Goal: Task Accomplishment & Management: Use online tool/utility

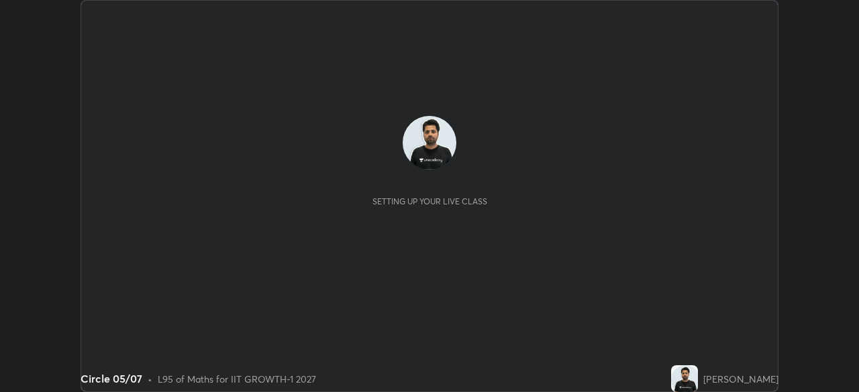
scroll to position [392, 858]
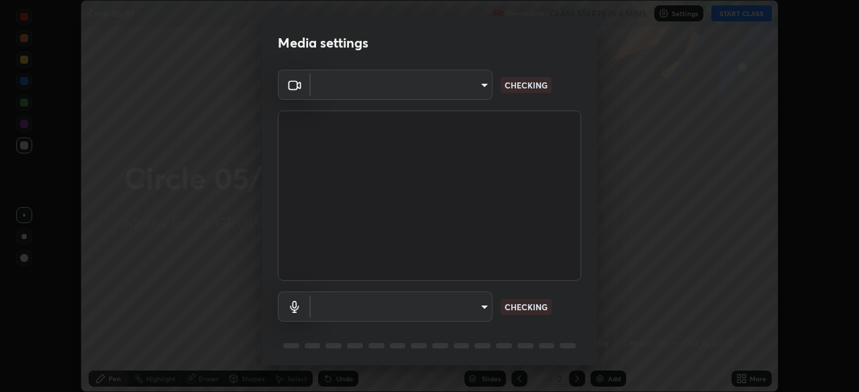
type input "4d63cd10dcc1379e9927399513255d12d620b7bbb39ca773e0f9116a90128a71"
click at [454, 312] on body "Erase all Circle 05/07 Recording CLASS STARTS IN 4 MINS Settings START CLASS Se…" at bounding box center [429, 196] width 859 height 392
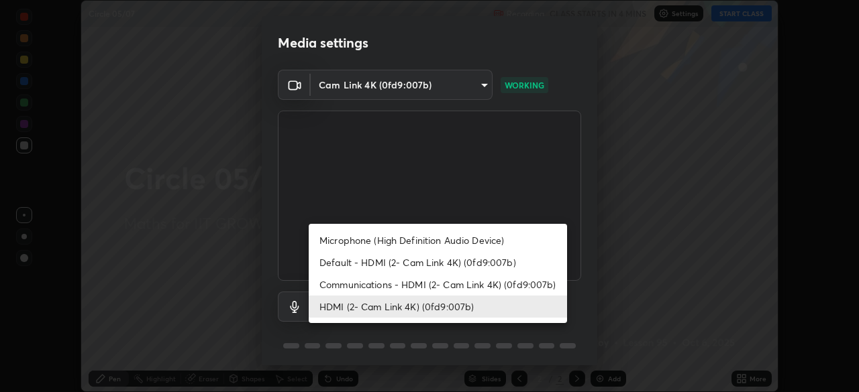
click at [442, 286] on li "Communications - HDMI (2- Cam Link 4K) (0fd9:007b)" at bounding box center [438, 285] width 258 height 22
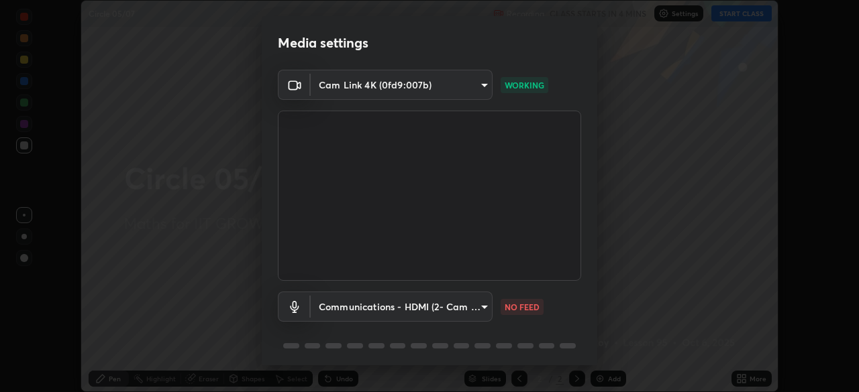
click at [439, 305] on li "HDMI (2- Cam Link 4K) (0fd9:007b)" at bounding box center [405, 307] width 193 height 13
type input "6ffb47fb851f2b5fd4122b4f50b1e702015d3d597fec63146905f50527deba24"
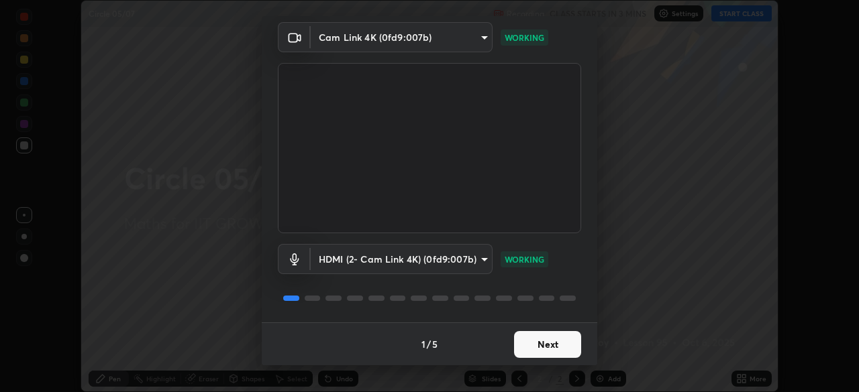
click at [552, 358] on button "Next" at bounding box center [547, 344] width 67 height 27
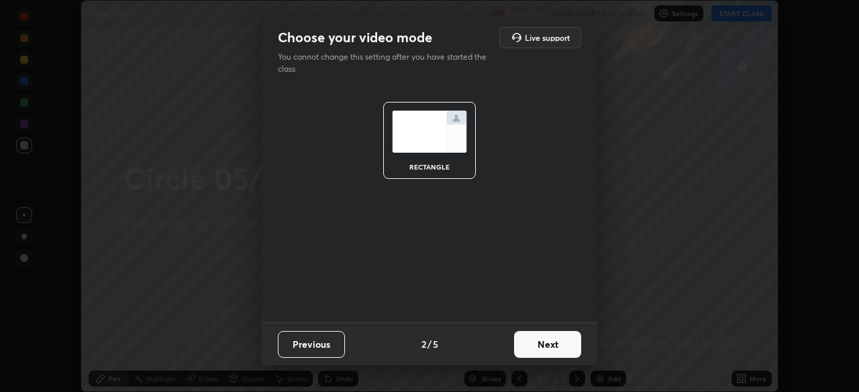
click at [552, 352] on button "Next" at bounding box center [547, 344] width 67 height 27
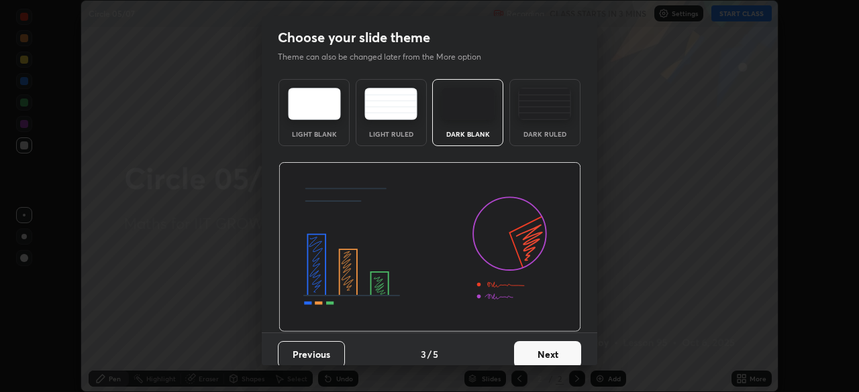
click at [554, 350] on button "Next" at bounding box center [547, 354] width 67 height 27
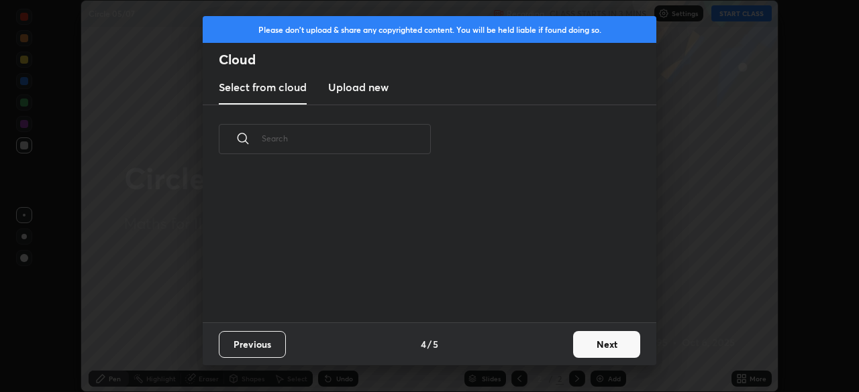
click at [595, 350] on button "Next" at bounding box center [606, 344] width 67 height 27
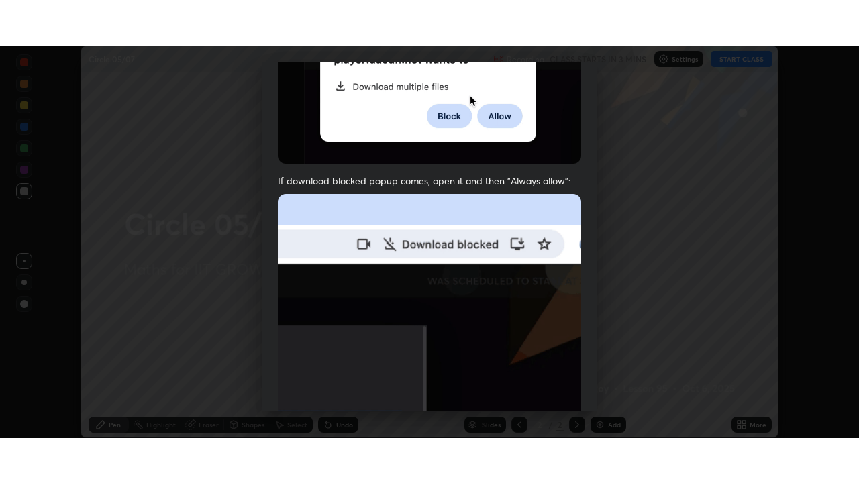
scroll to position [299, 0]
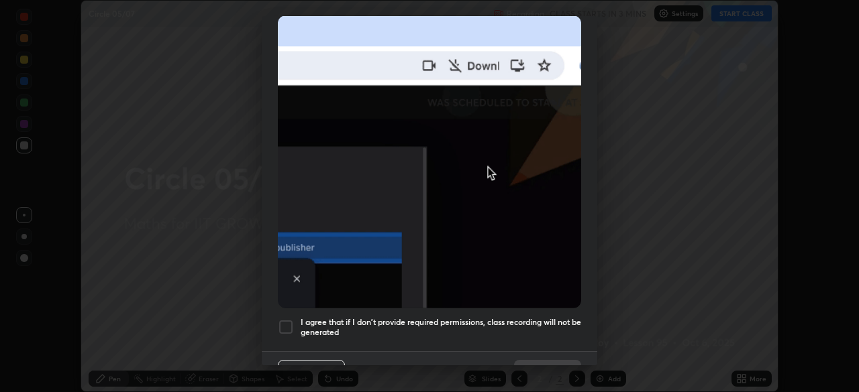
click at [289, 319] on div at bounding box center [286, 327] width 16 height 16
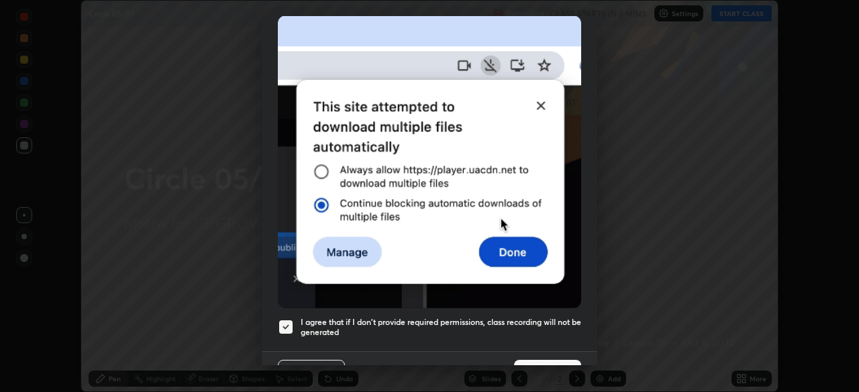
click at [530, 360] on button "Done" at bounding box center [547, 373] width 67 height 27
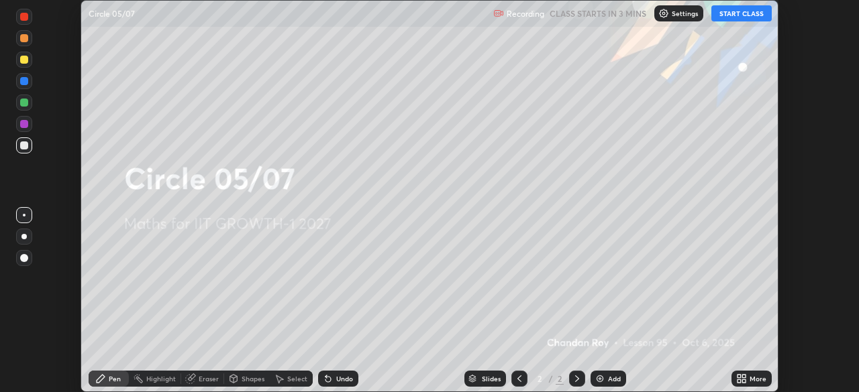
click at [745, 377] on icon at bounding box center [743, 376] width 3 height 3
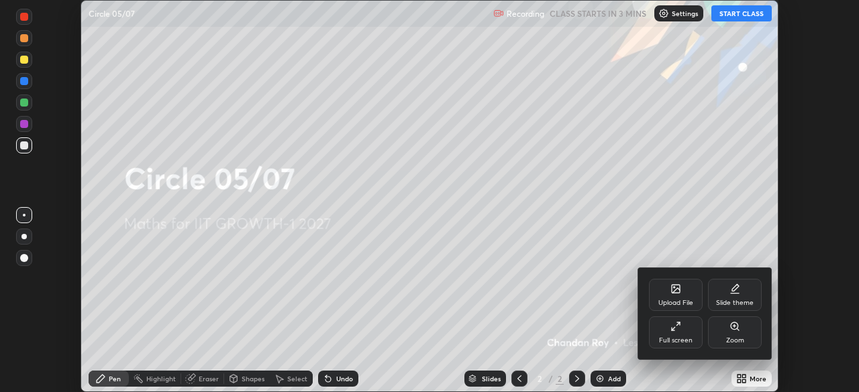
click at [688, 339] on div "Full screen" at bounding box center [676, 340] width 34 height 7
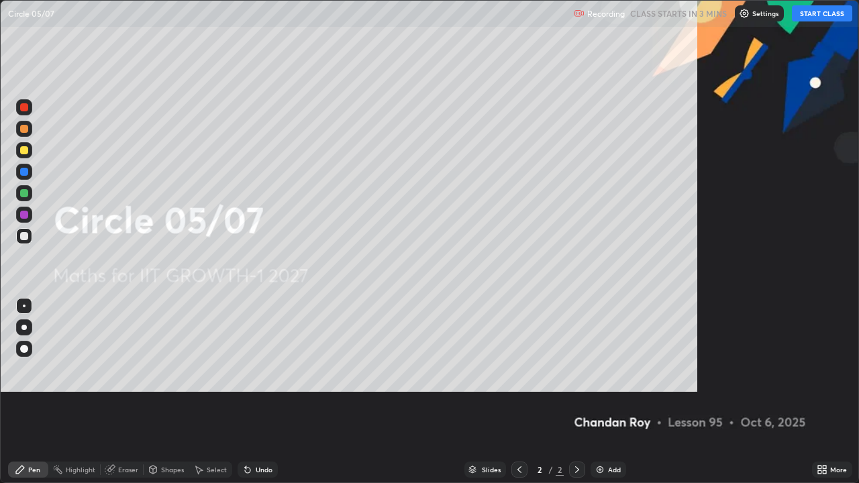
scroll to position [483, 859]
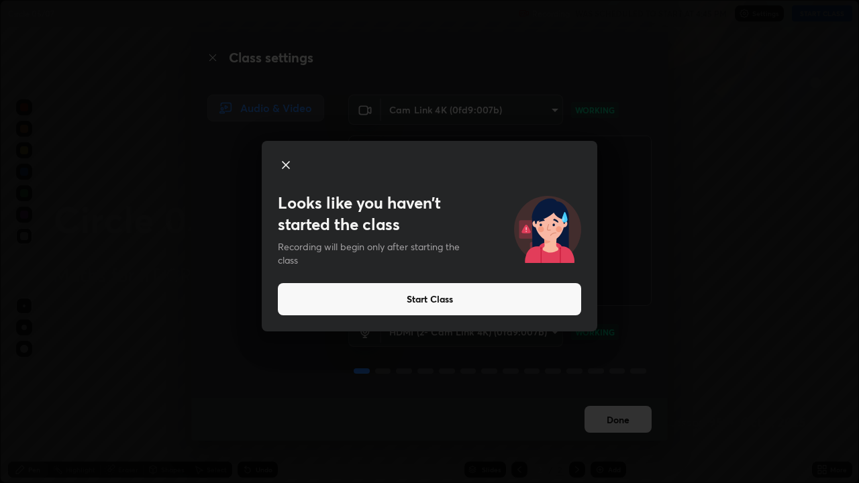
click at [429, 297] on button "Start Class" at bounding box center [429, 299] width 303 height 32
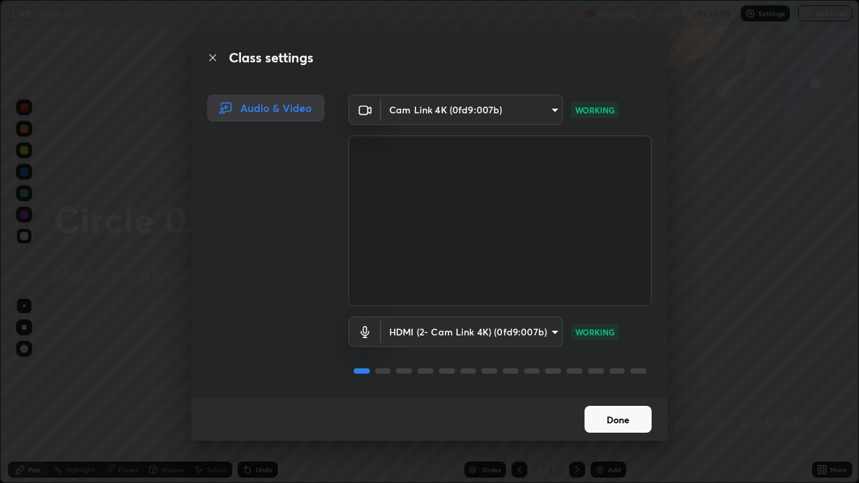
click at [626, 392] on button "Done" at bounding box center [617, 419] width 67 height 27
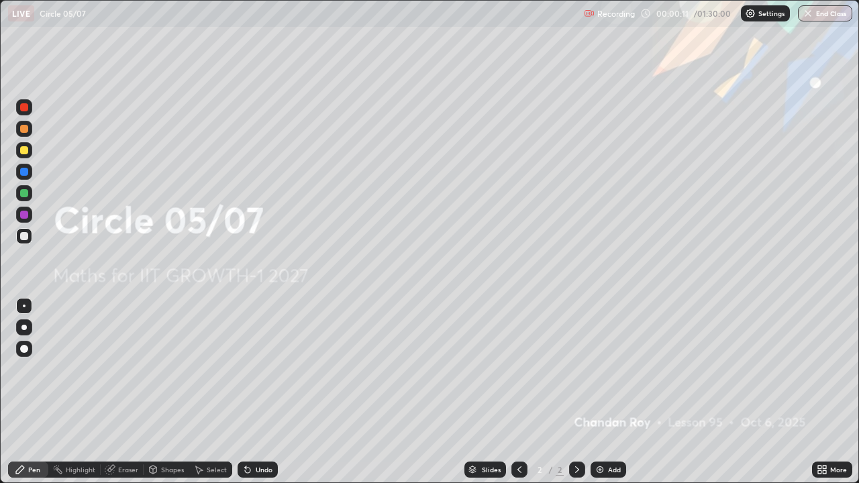
click at [827, 392] on div "More" at bounding box center [832, 470] width 40 height 16
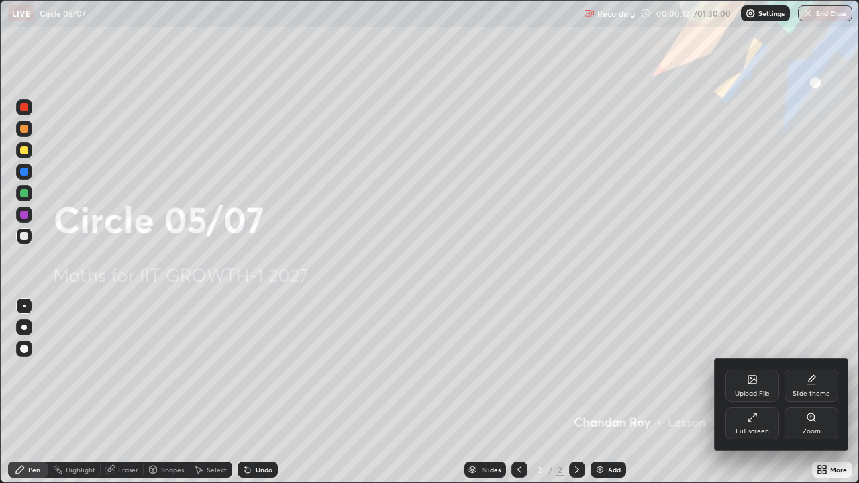
click at [756, 386] on div "Upload File" at bounding box center [752, 386] width 54 height 32
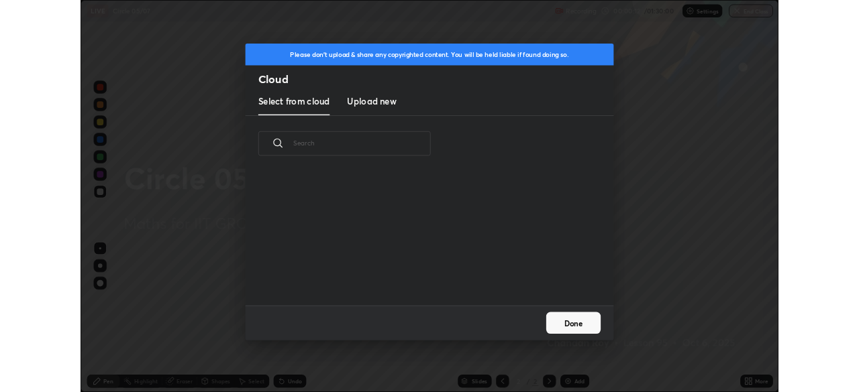
scroll to position [165, 431]
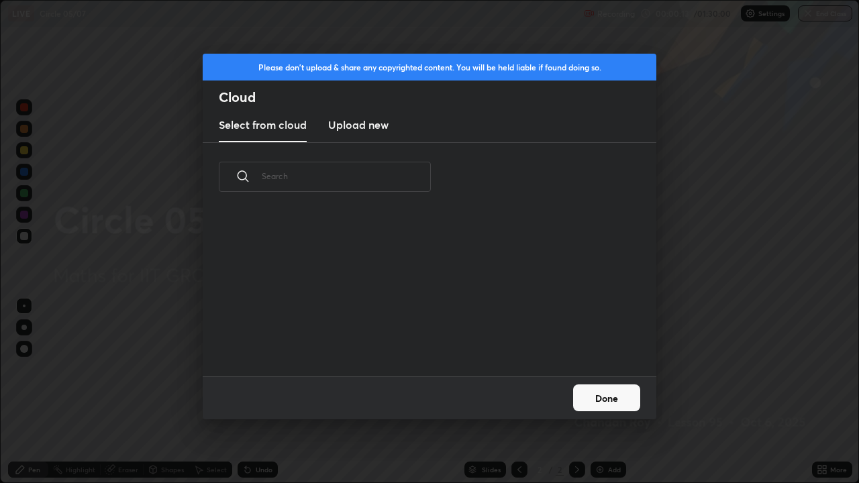
click at [374, 124] on h3 "Upload new" at bounding box center [358, 125] width 60 height 16
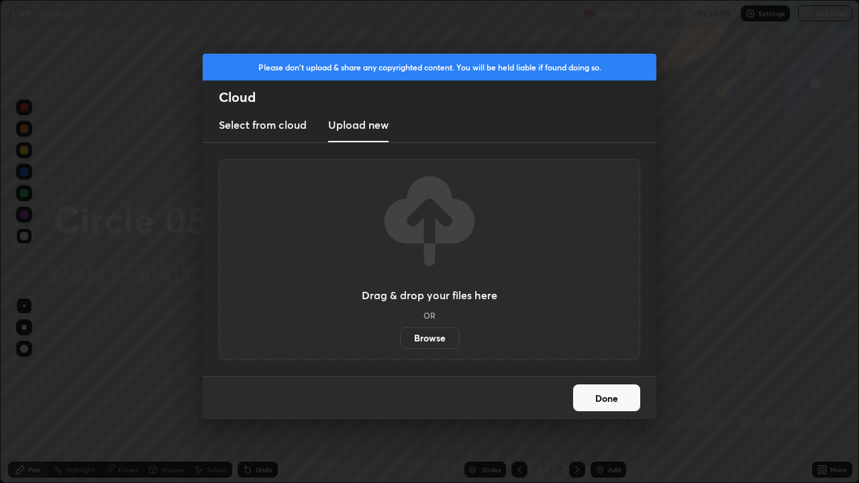
click at [426, 337] on label "Browse" at bounding box center [430, 337] width 60 height 21
click at [400, 337] on input "Browse" at bounding box center [400, 337] width 0 height 21
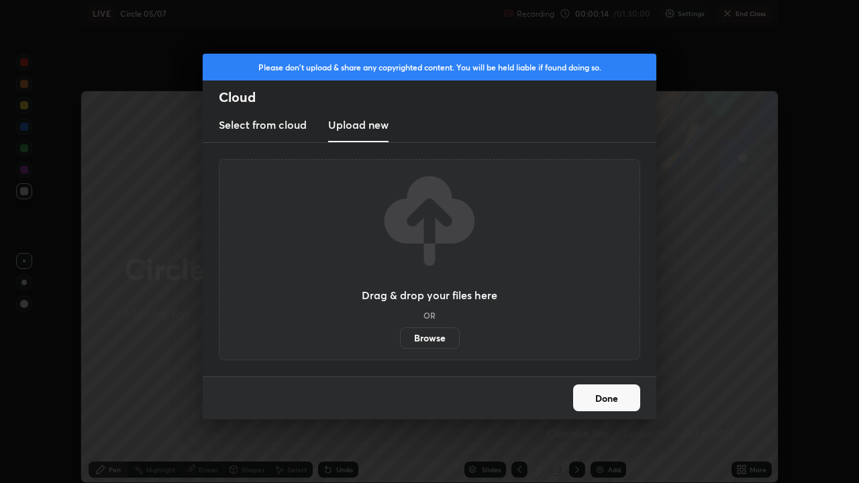
scroll to position [66691, 66225]
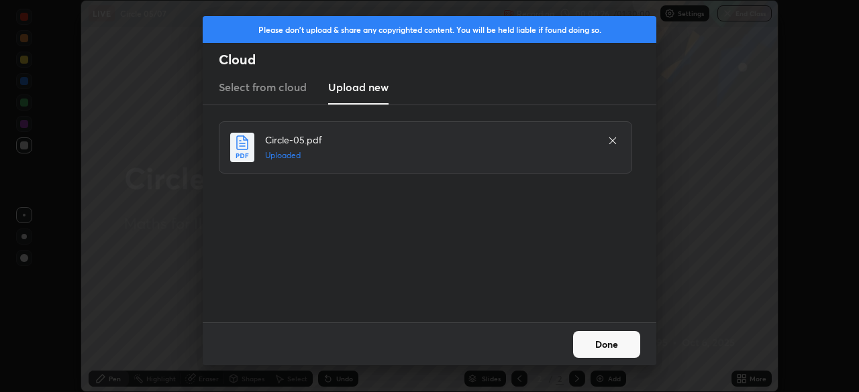
click at [598, 343] on button "Done" at bounding box center [606, 344] width 67 height 27
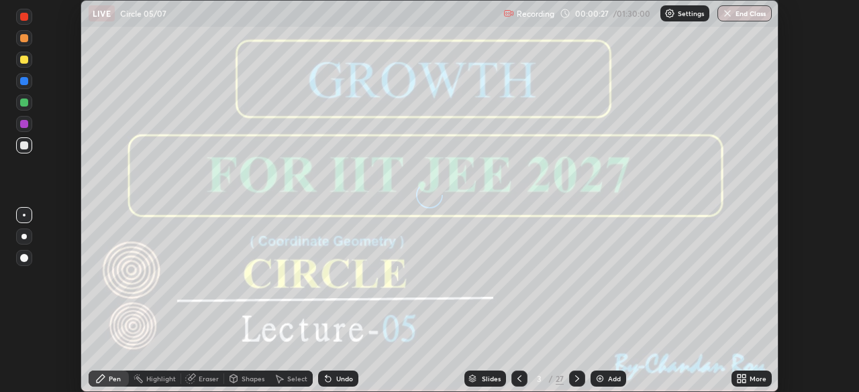
click at [745, 377] on icon at bounding box center [743, 376] width 3 height 3
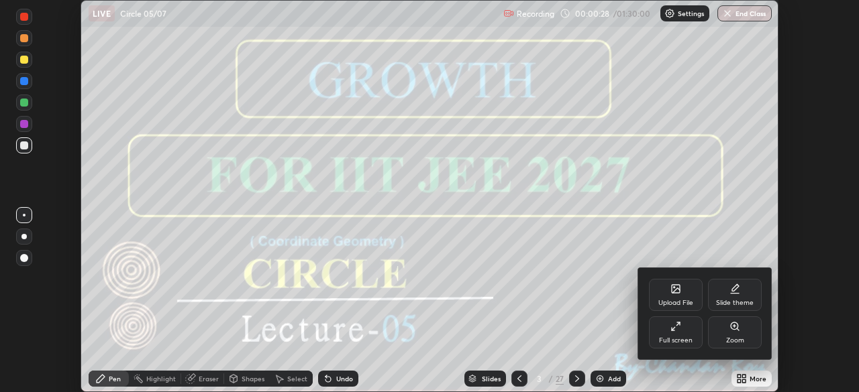
click at [677, 333] on div "Full screen" at bounding box center [676, 333] width 54 height 32
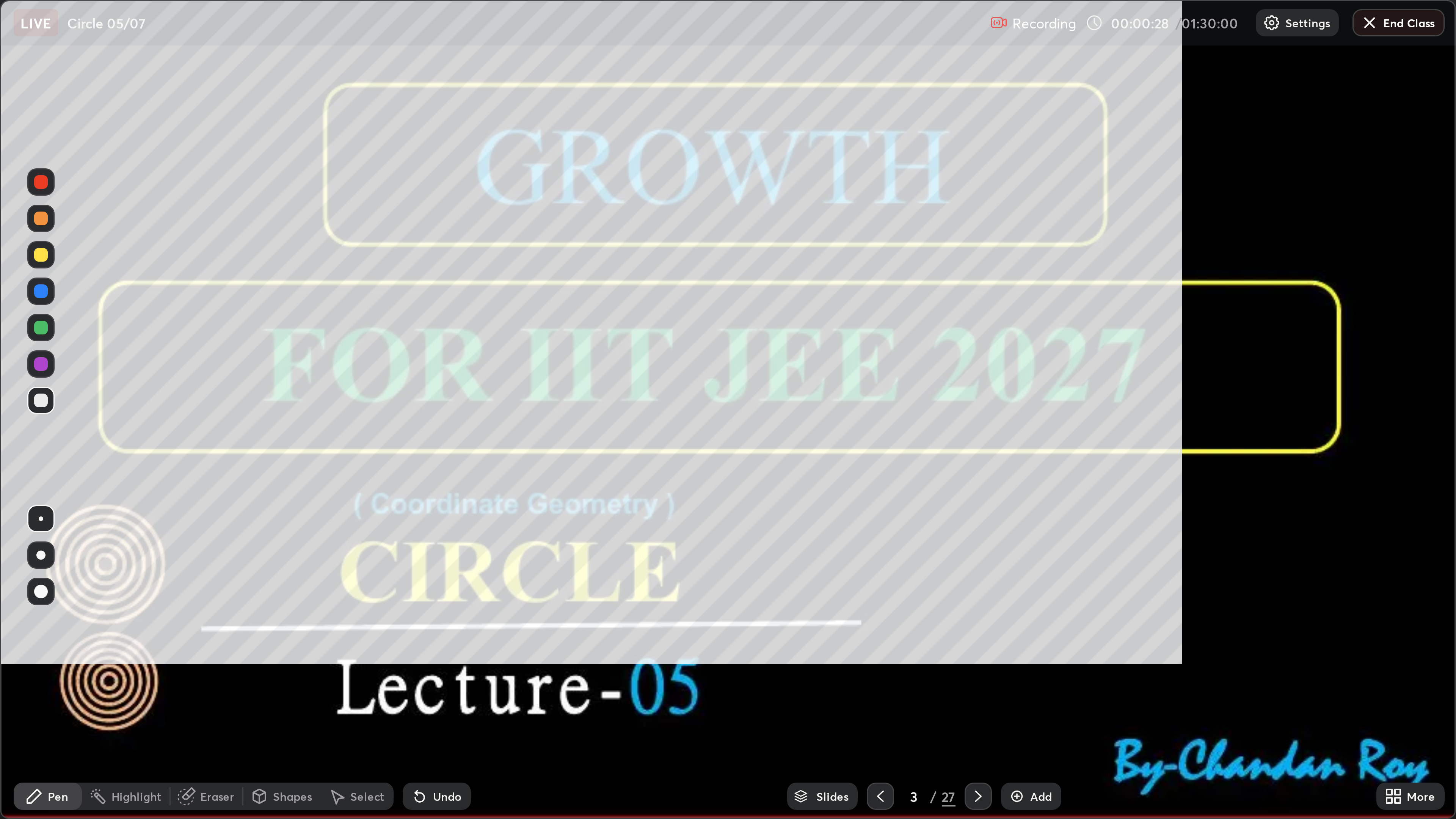
scroll to position [273, 486]
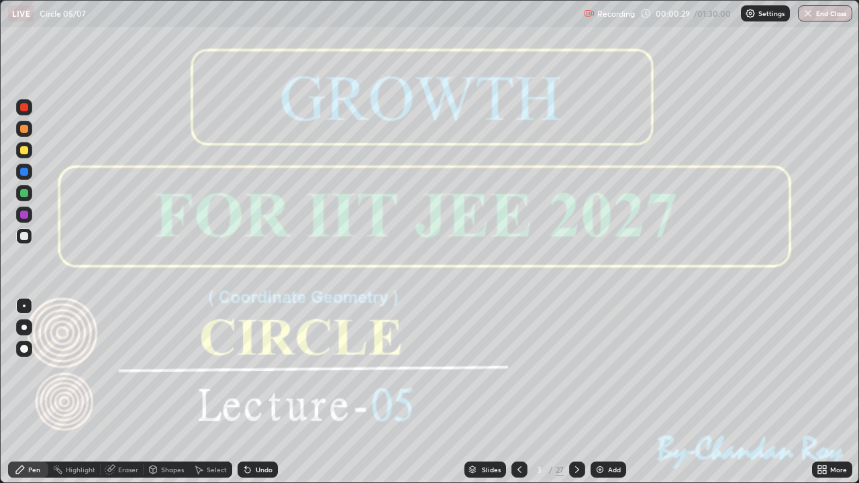
click at [577, 392] on icon at bounding box center [577, 469] width 11 height 11
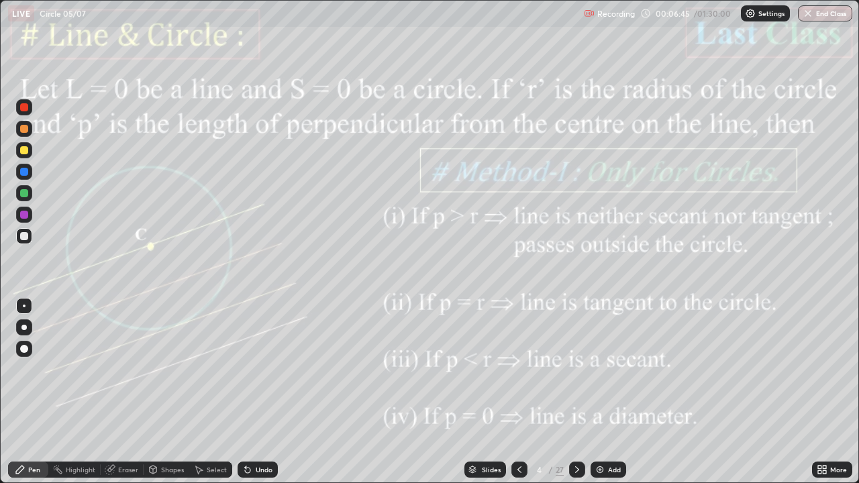
click at [76, 392] on div "Highlight" at bounding box center [81, 469] width 30 height 7
click at [576, 392] on icon at bounding box center [577, 469] width 11 height 11
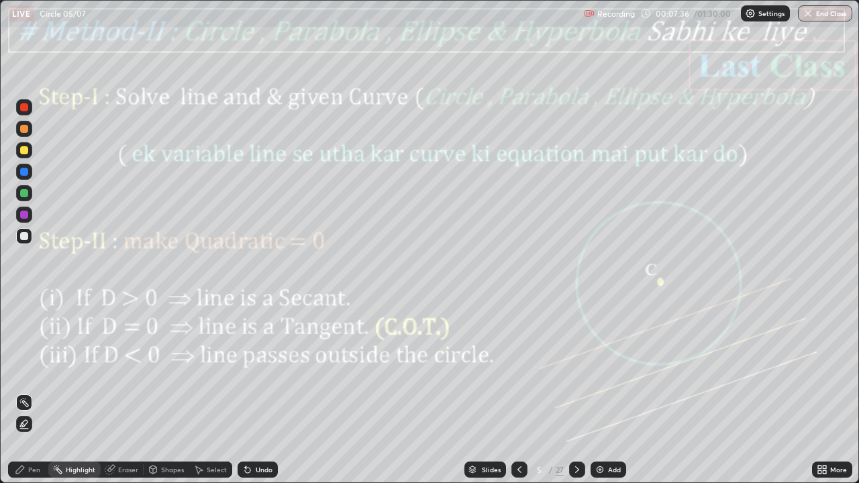
click at [25, 215] on div at bounding box center [24, 215] width 8 height 8
click at [27, 392] on div "Pen" at bounding box center [28, 470] width 40 height 16
click at [15, 392] on div "Pen" at bounding box center [28, 470] width 40 height 16
click at [19, 216] on div at bounding box center [24, 215] width 16 height 16
click at [576, 392] on icon at bounding box center [577, 469] width 11 height 11
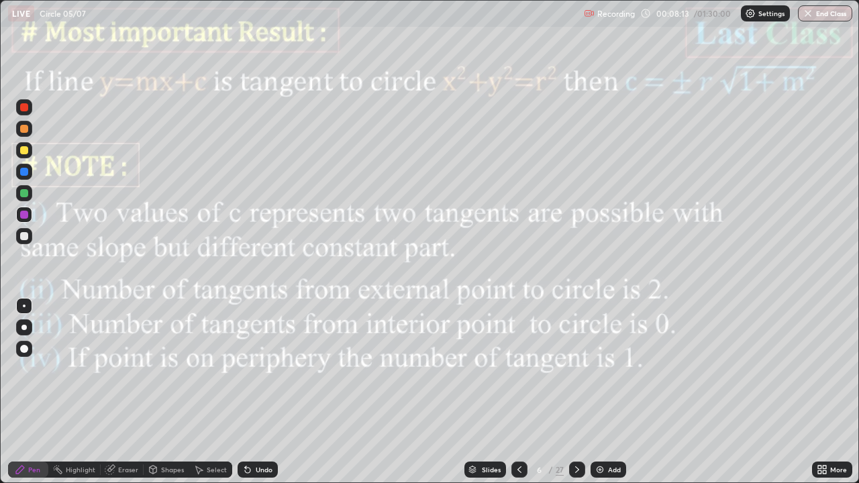
click at [576, 392] on icon at bounding box center [577, 469] width 11 height 11
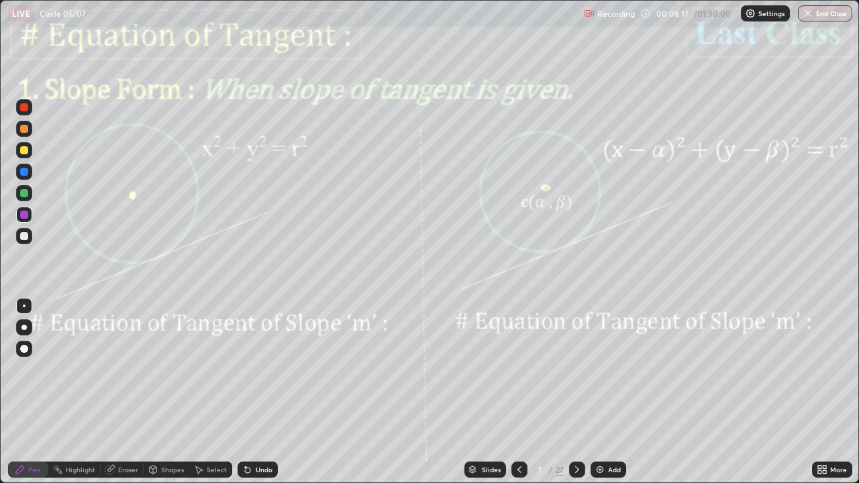
click at [21, 219] on div at bounding box center [24, 215] width 16 height 16
click at [121, 392] on div "Eraser" at bounding box center [128, 469] width 20 height 7
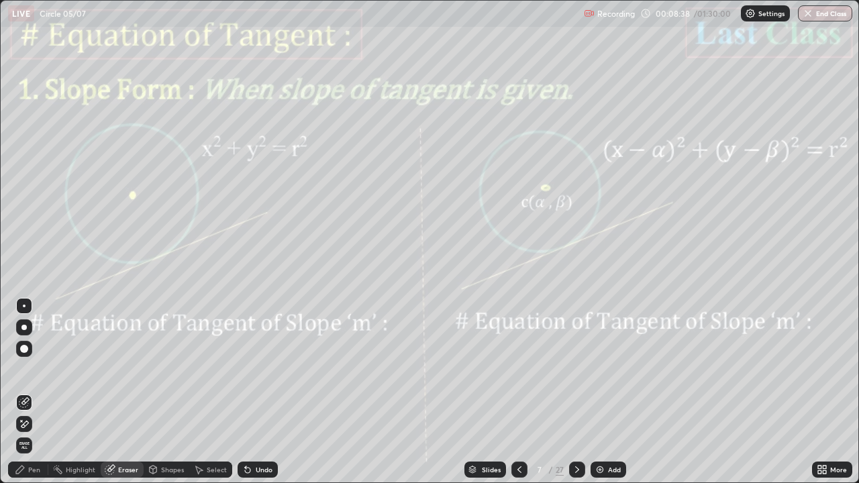
click at [33, 392] on div "Pen" at bounding box center [28, 470] width 40 height 16
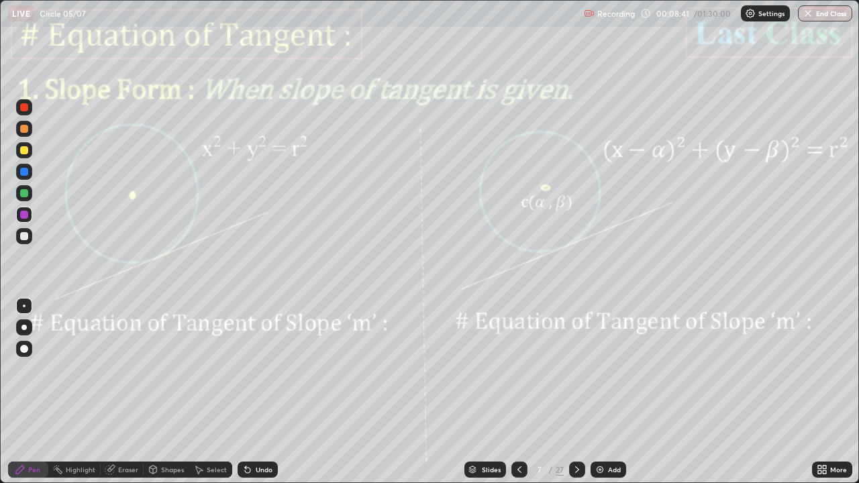
click at [257, 392] on div "Undo" at bounding box center [264, 469] width 17 height 7
click at [576, 392] on icon at bounding box center [577, 469] width 11 height 11
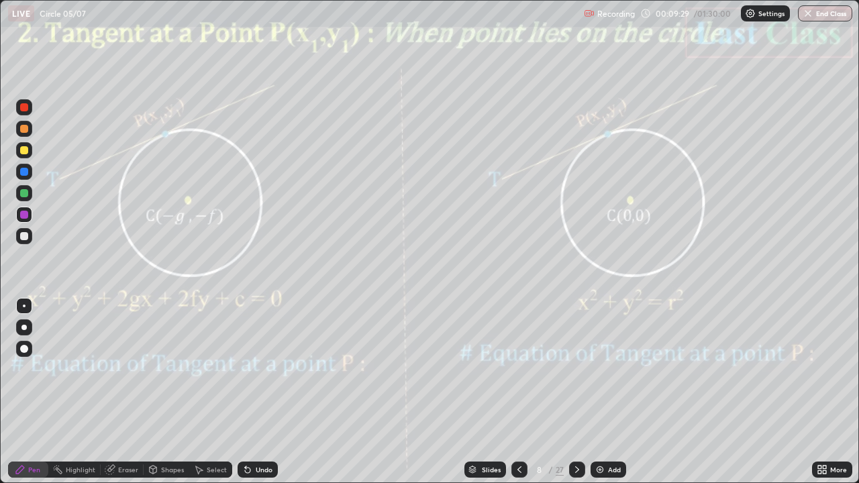
click at [27, 211] on div at bounding box center [24, 215] width 16 height 16
click at [576, 392] on icon at bounding box center [577, 469] width 4 height 7
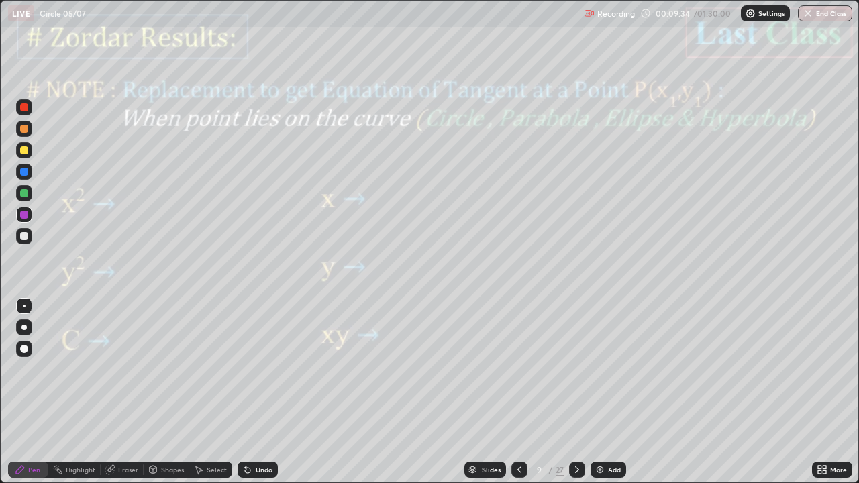
click at [24, 215] on div at bounding box center [24, 215] width 8 height 8
click at [514, 392] on icon at bounding box center [519, 469] width 11 height 11
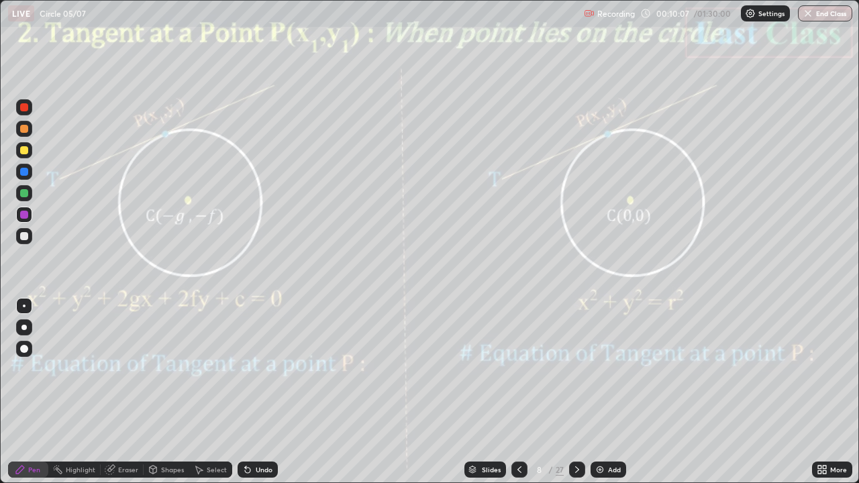
click at [38, 392] on div "Pen" at bounding box center [28, 470] width 40 height 16
click at [576, 392] on icon at bounding box center [577, 469] width 11 height 11
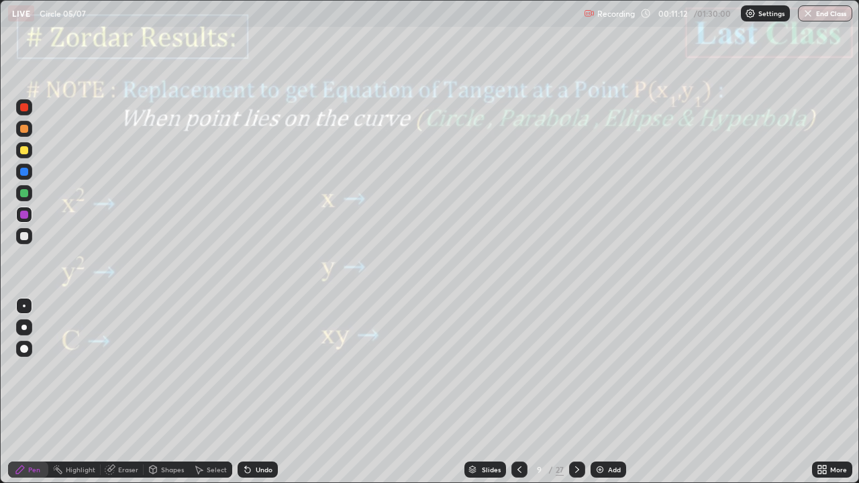
click at [582, 392] on div at bounding box center [577, 470] width 16 height 16
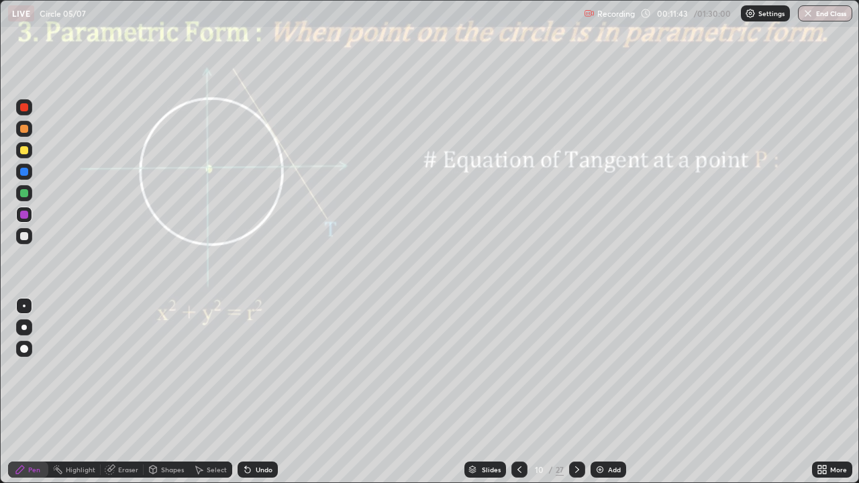
click at [17, 215] on div at bounding box center [24, 215] width 16 height 16
click at [23, 214] on div at bounding box center [24, 215] width 8 height 8
click at [24, 192] on div at bounding box center [24, 193] width 8 height 8
click at [169, 392] on div "Shapes" at bounding box center [167, 470] width 46 height 16
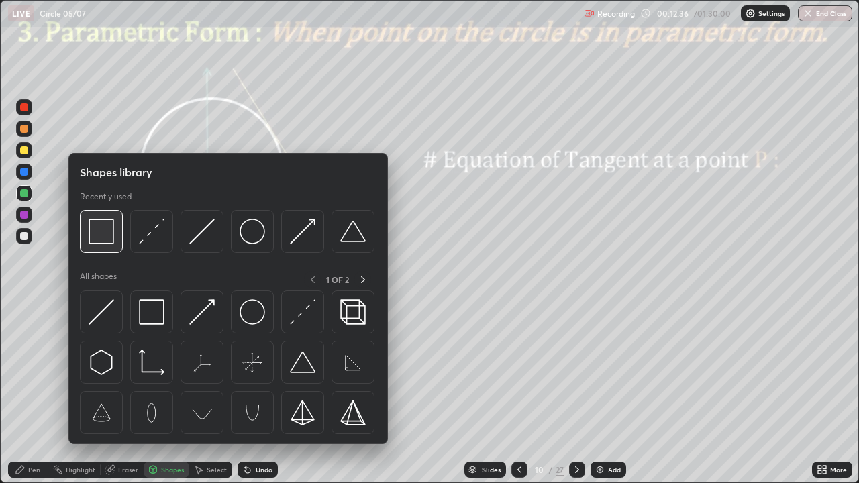
click at [101, 245] on div at bounding box center [101, 231] width 43 height 43
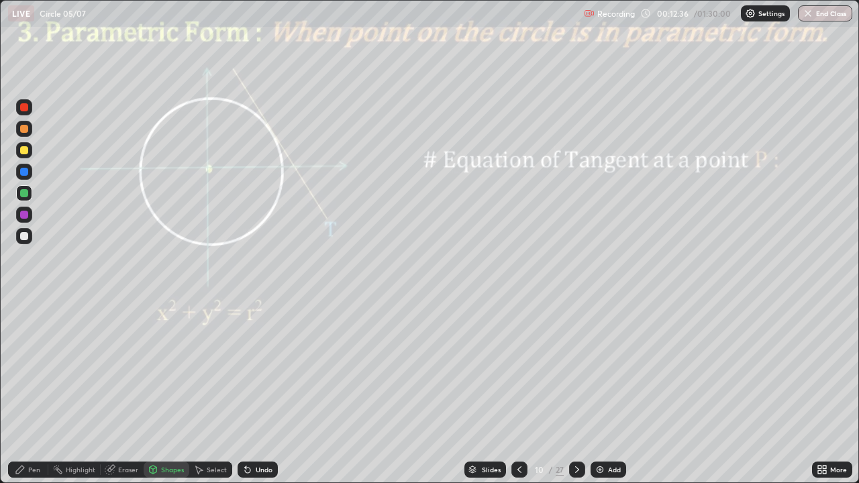
click at [24, 217] on div at bounding box center [24, 215] width 8 height 8
click at [581, 392] on div at bounding box center [577, 470] width 16 height 16
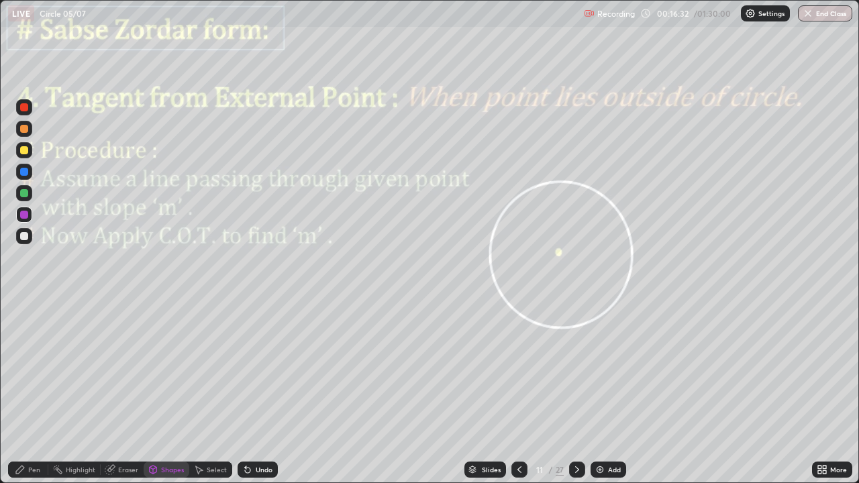
click at [172, 392] on div "Shapes" at bounding box center [172, 469] width 23 height 7
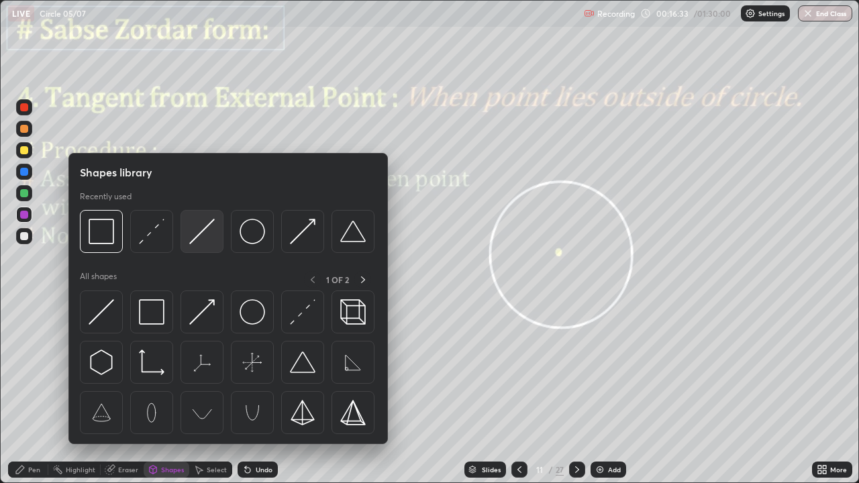
click at [201, 235] on img at bounding box center [201, 231] width 25 height 25
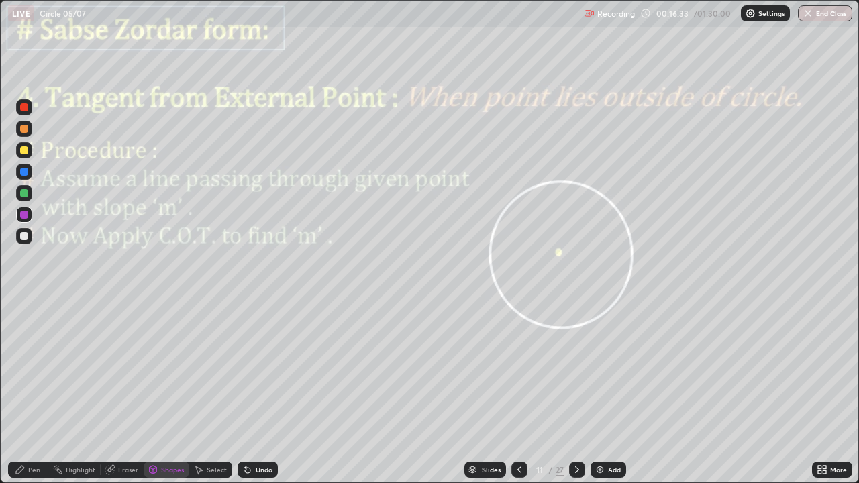
click at [25, 209] on div at bounding box center [24, 215] width 16 height 16
click at [24, 392] on icon at bounding box center [20, 469] width 11 height 11
click at [20, 193] on div at bounding box center [24, 193] width 8 height 8
click at [23, 172] on div at bounding box center [24, 172] width 8 height 8
click at [23, 235] on div at bounding box center [24, 236] width 8 height 8
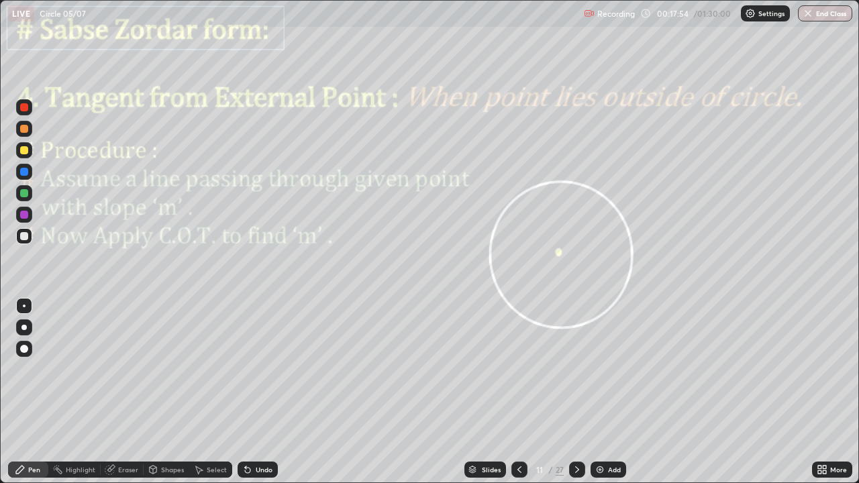
click at [260, 392] on div "Undo" at bounding box center [264, 469] width 17 height 7
click at [254, 392] on div "Undo" at bounding box center [257, 470] width 40 height 16
click at [256, 392] on div "Undo" at bounding box center [257, 470] width 40 height 16
click at [170, 392] on div "Shapes" at bounding box center [172, 469] width 23 height 7
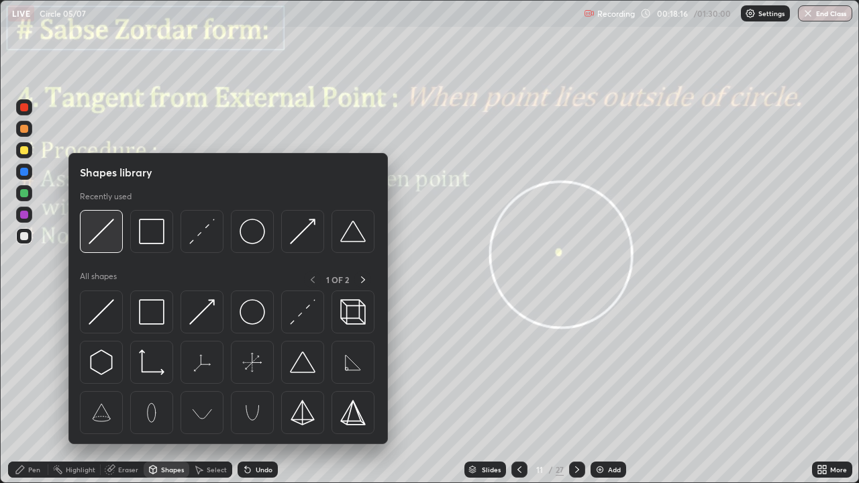
click at [101, 231] on img at bounding box center [101, 231] width 25 height 25
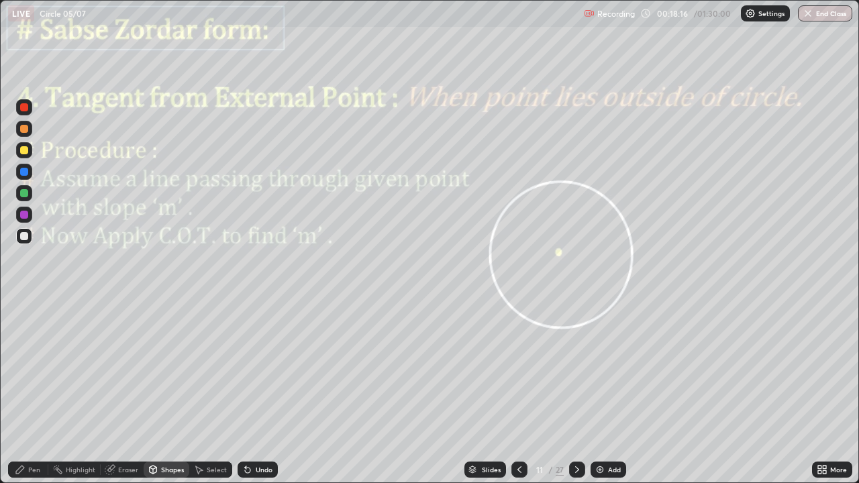
click at [25, 213] on div at bounding box center [24, 215] width 8 height 8
click at [24, 129] on div at bounding box center [24, 129] width 8 height 8
click at [32, 392] on div "Pen" at bounding box center [28, 470] width 40 height 16
click at [580, 392] on div at bounding box center [577, 470] width 16 height 16
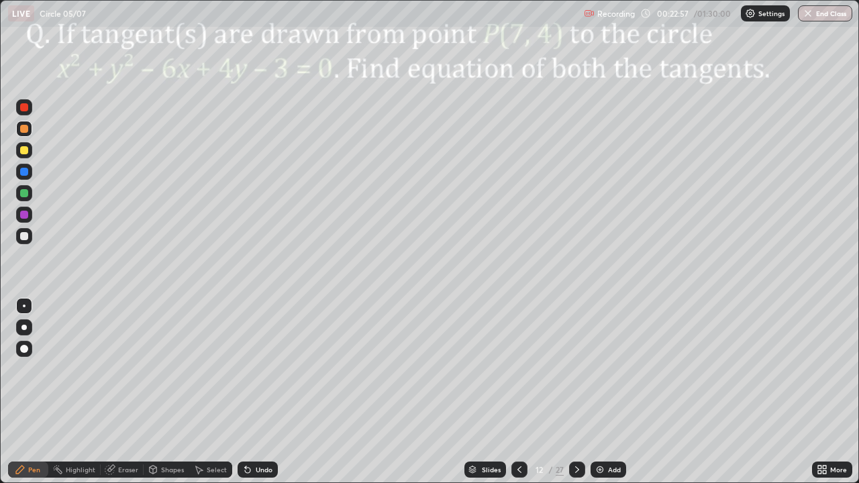
click at [517, 392] on icon at bounding box center [519, 469] width 11 height 11
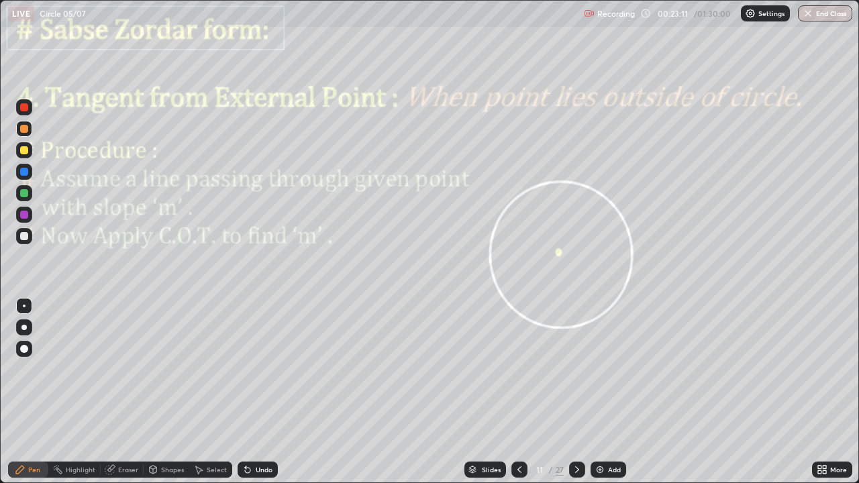
click at [25, 197] on div at bounding box center [24, 193] width 8 height 8
click at [23, 172] on div at bounding box center [24, 172] width 8 height 8
click at [23, 174] on div at bounding box center [24, 172] width 8 height 8
click at [576, 392] on icon at bounding box center [577, 469] width 11 height 11
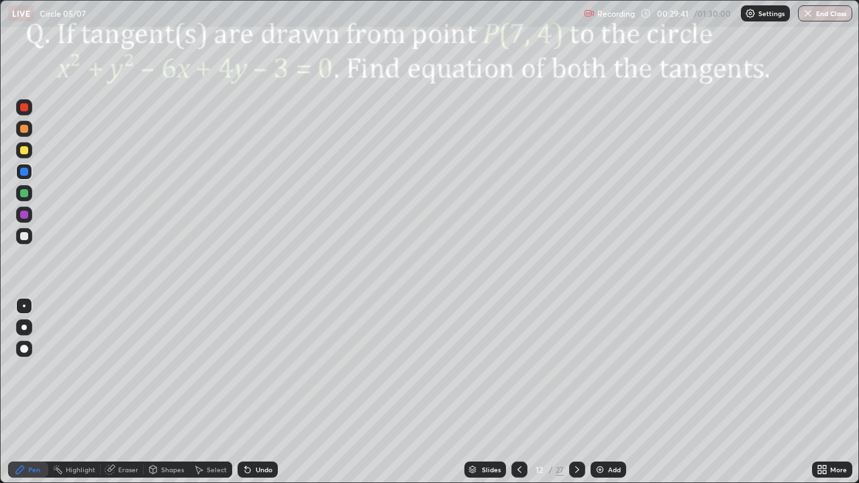
click at [38, 392] on div "Pen" at bounding box center [34, 469] width 12 height 7
click at [23, 213] on div at bounding box center [24, 215] width 8 height 8
click at [165, 392] on div "Shapes" at bounding box center [172, 469] width 23 height 7
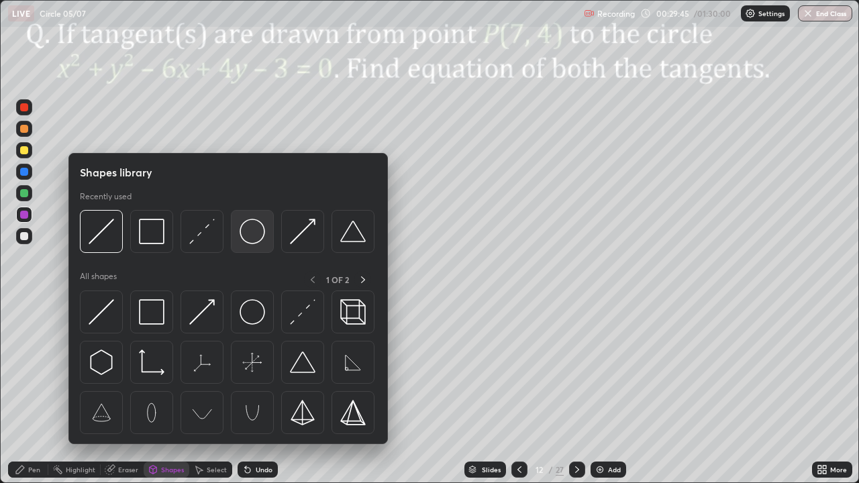
click at [244, 224] on img at bounding box center [251, 231] width 25 height 25
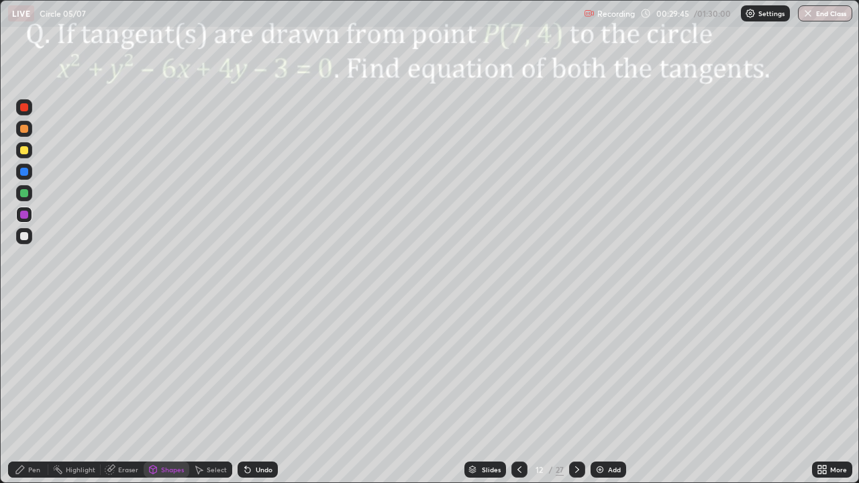
click at [25, 196] on div at bounding box center [24, 193] width 8 height 8
click at [38, 392] on div "Pen" at bounding box center [28, 470] width 40 height 16
click at [24, 172] on div at bounding box center [24, 172] width 8 height 8
click at [254, 392] on div "Undo" at bounding box center [257, 470] width 40 height 16
click at [163, 392] on div "Shapes" at bounding box center [172, 469] width 23 height 7
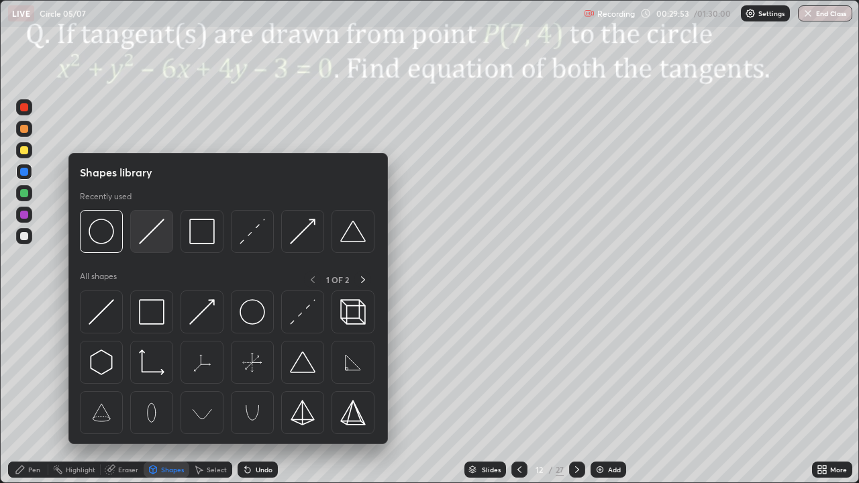
click at [142, 228] on img at bounding box center [151, 231] width 25 height 25
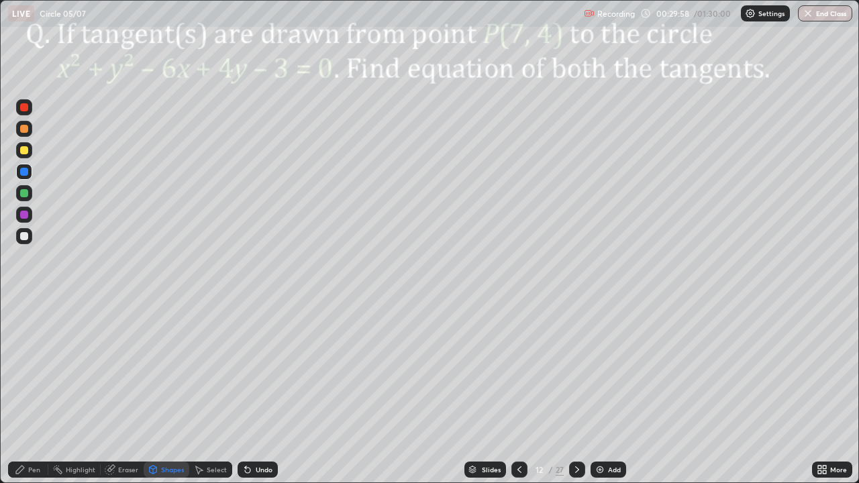
click at [27, 392] on div "Pen" at bounding box center [28, 470] width 40 height 16
click at [23, 236] on div at bounding box center [24, 236] width 8 height 8
click at [24, 108] on div at bounding box center [24, 107] width 8 height 8
click at [23, 215] on div at bounding box center [24, 215] width 8 height 8
click at [27, 233] on div at bounding box center [24, 236] width 8 height 8
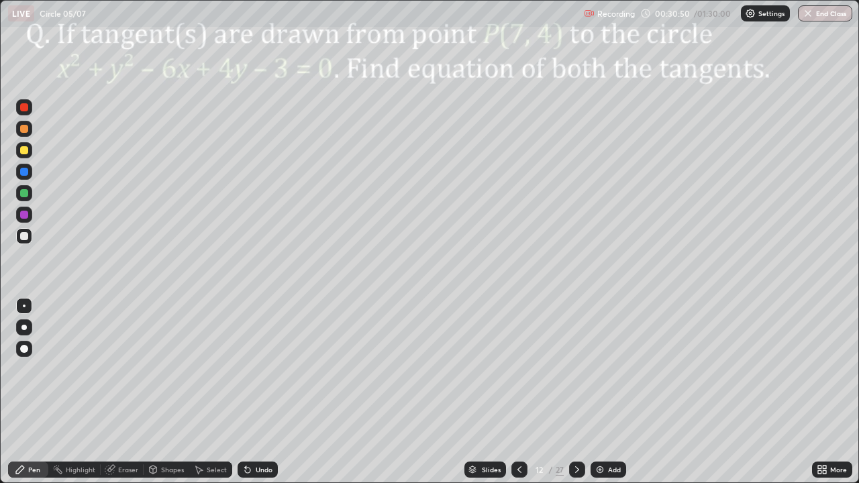
click at [167, 392] on div "Shapes" at bounding box center [172, 469] width 23 height 7
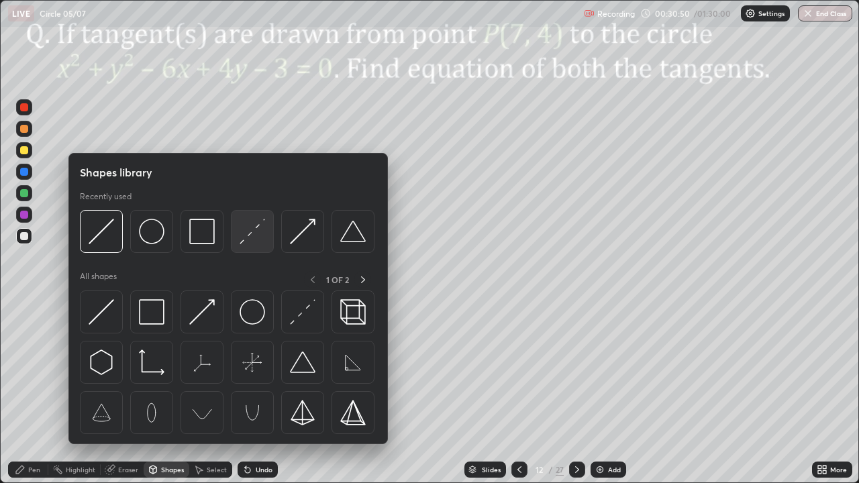
click at [246, 233] on img at bounding box center [251, 231] width 25 height 25
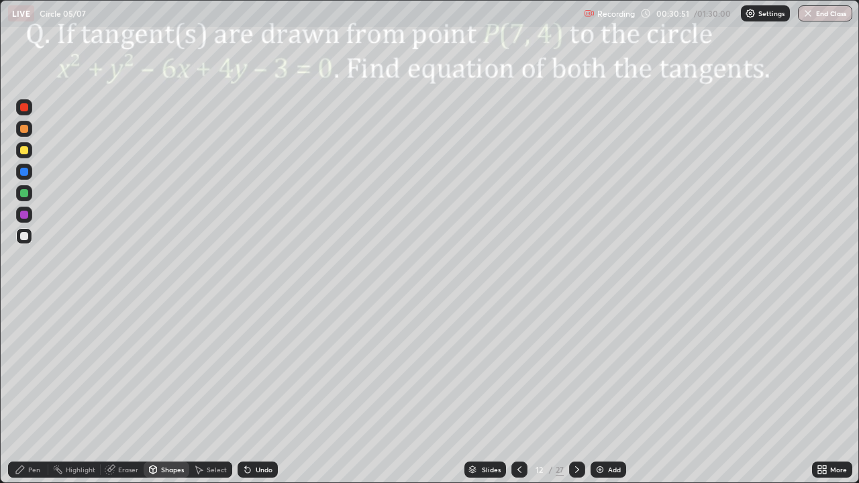
click at [30, 198] on div at bounding box center [24, 193] width 16 height 16
click at [33, 392] on div "Pen" at bounding box center [28, 470] width 40 height 16
click at [20, 221] on div at bounding box center [24, 215] width 16 height 16
click at [253, 392] on div "Undo" at bounding box center [257, 470] width 40 height 16
click at [252, 392] on div "Undo" at bounding box center [257, 470] width 40 height 16
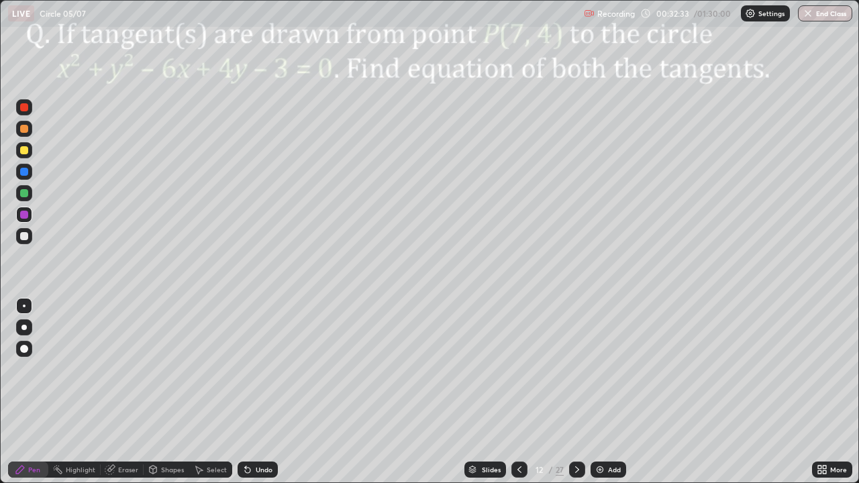
click at [23, 237] on div at bounding box center [24, 236] width 8 height 8
click at [24, 215] on div at bounding box center [24, 215] width 8 height 8
click at [21, 195] on div at bounding box center [24, 193] width 8 height 8
click at [265, 392] on div "Undo" at bounding box center [257, 470] width 40 height 16
click at [599, 392] on div "Add" at bounding box center [608, 470] width 36 height 16
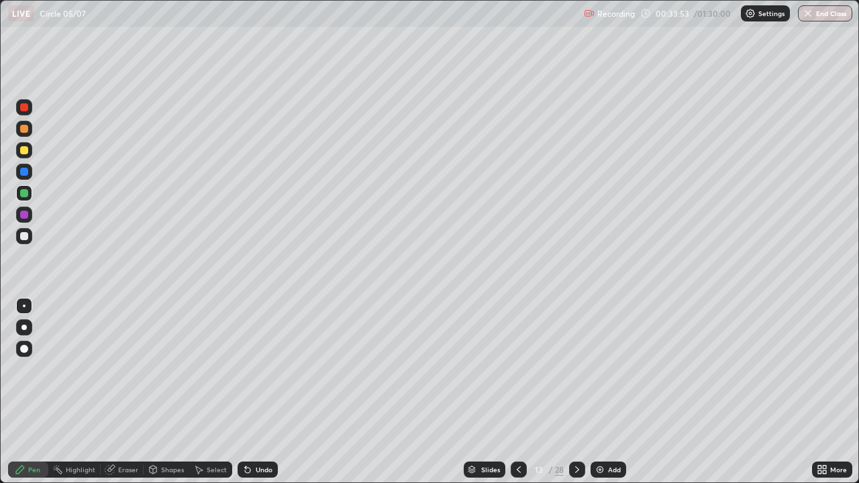
click at [517, 392] on icon at bounding box center [518, 469] width 11 height 11
click at [576, 392] on icon at bounding box center [577, 469] width 11 height 11
click at [171, 392] on div "Shapes" at bounding box center [172, 469] width 23 height 7
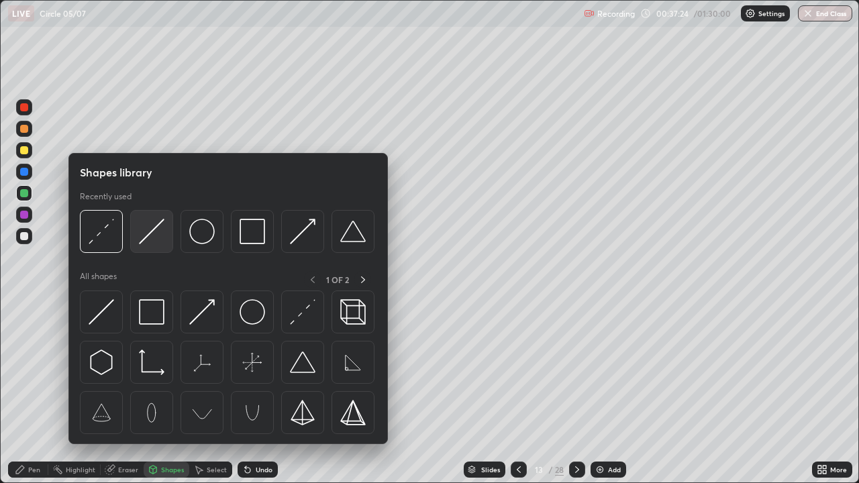
click at [158, 237] on img at bounding box center [151, 231] width 25 height 25
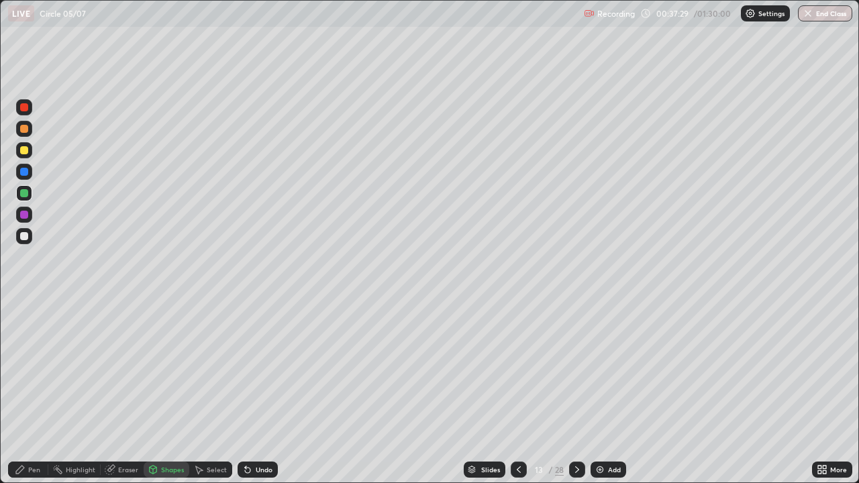
click at [21, 213] on div at bounding box center [24, 215] width 8 height 8
click at [517, 392] on icon at bounding box center [518, 469] width 11 height 11
click at [576, 392] on icon at bounding box center [577, 469] width 11 height 11
click at [30, 392] on div "Pen" at bounding box center [34, 469] width 12 height 7
click at [162, 392] on div "Shapes" at bounding box center [172, 469] width 23 height 7
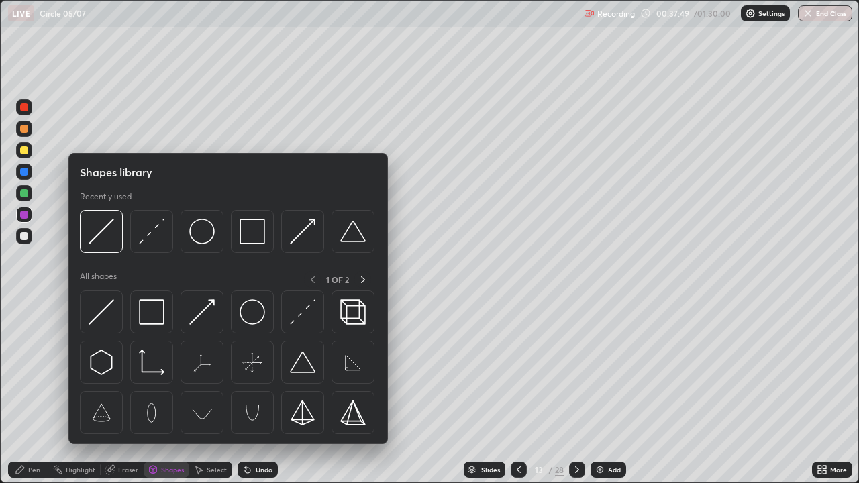
click at [23, 233] on div at bounding box center [24, 236] width 8 height 8
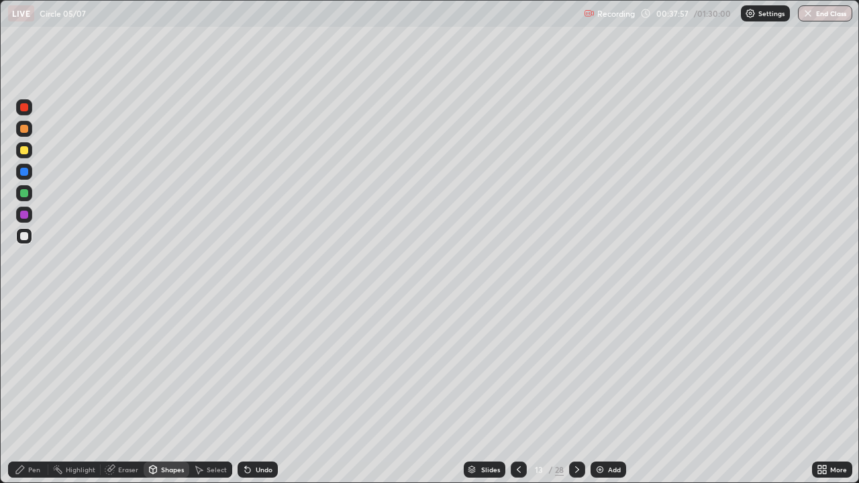
click at [245, 392] on icon at bounding box center [245, 466] width 1 height 1
click at [163, 392] on div "Shapes" at bounding box center [172, 469] width 23 height 7
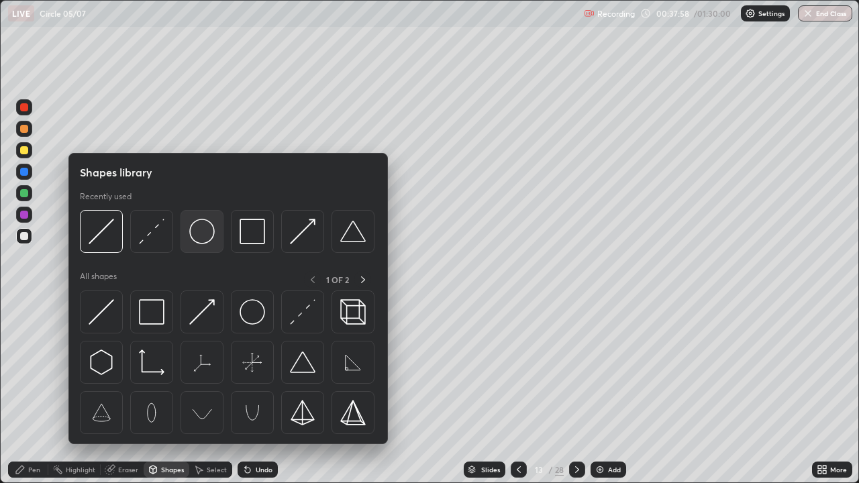
click at [206, 235] on img at bounding box center [201, 231] width 25 height 25
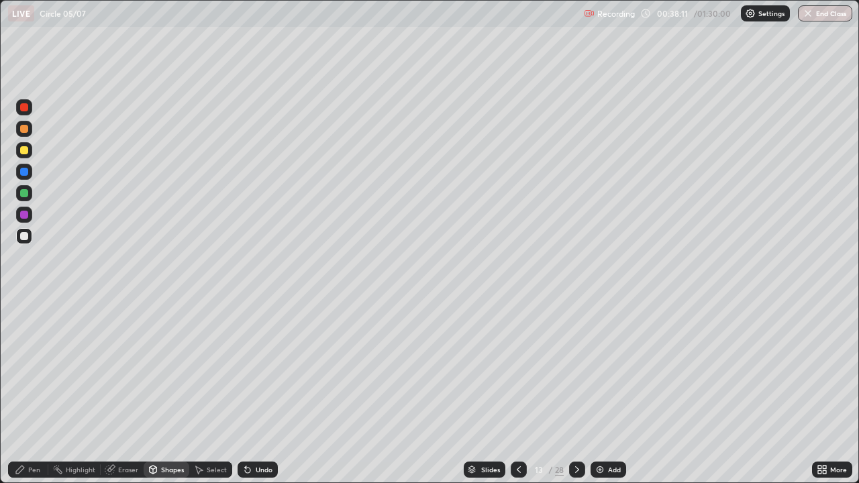
click at [21, 392] on icon at bounding box center [20, 470] width 8 height 8
click at [82, 392] on div "Highlight" at bounding box center [81, 469] width 30 height 7
click at [23, 392] on icon at bounding box center [20, 470] width 8 height 8
click at [24, 215] on div at bounding box center [24, 215] width 8 height 8
click at [167, 392] on div "Shapes" at bounding box center [172, 469] width 23 height 7
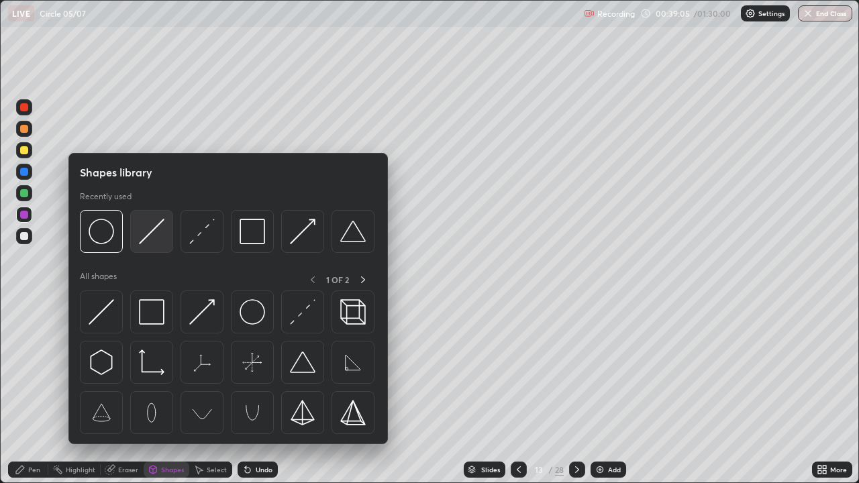
click at [152, 235] on img at bounding box center [151, 231] width 25 height 25
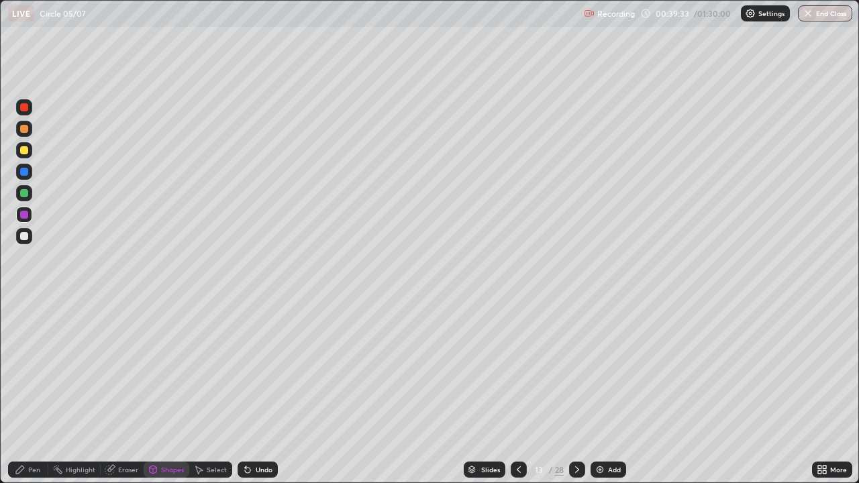
click at [20, 392] on div "Pen" at bounding box center [28, 470] width 40 height 16
click at [22, 191] on div at bounding box center [24, 193] width 8 height 8
click at [121, 392] on div "Eraser" at bounding box center [128, 469] width 20 height 7
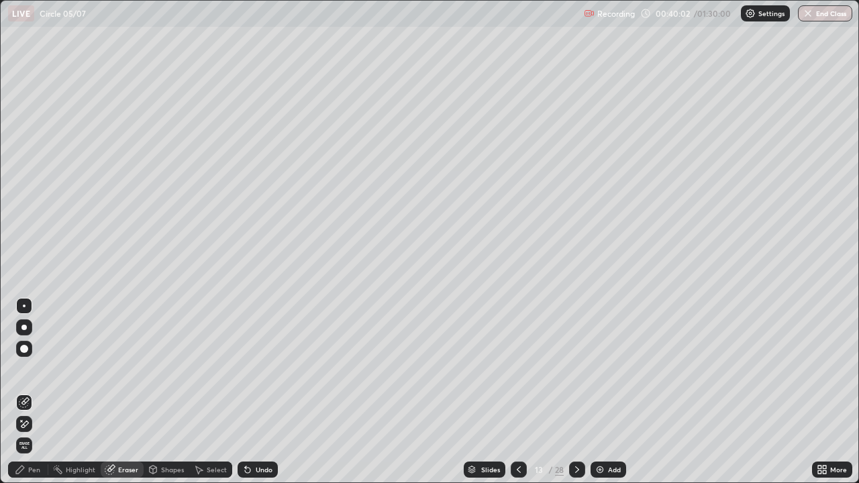
click at [33, 392] on div "Pen" at bounding box center [34, 469] width 12 height 7
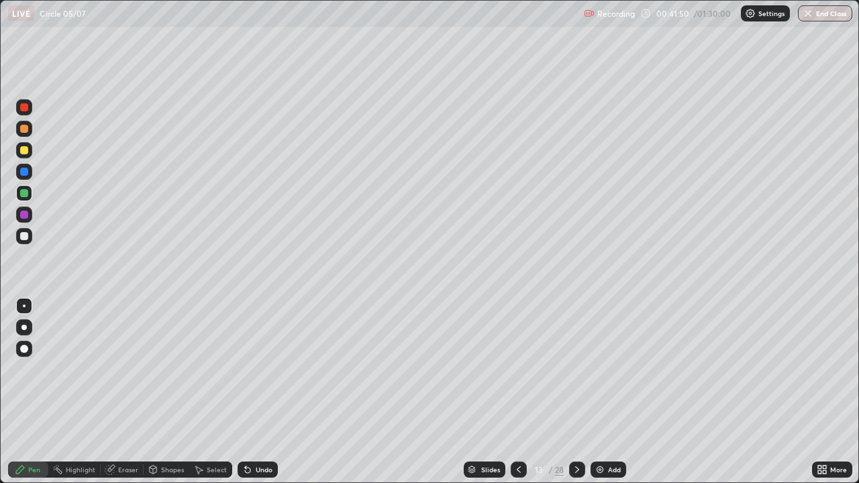
click at [517, 392] on icon at bounding box center [518, 469] width 11 height 11
click at [36, 392] on div "Pen" at bounding box center [28, 470] width 40 height 16
click at [23, 221] on div at bounding box center [24, 215] width 16 height 16
click at [517, 392] on icon at bounding box center [518, 469] width 11 height 11
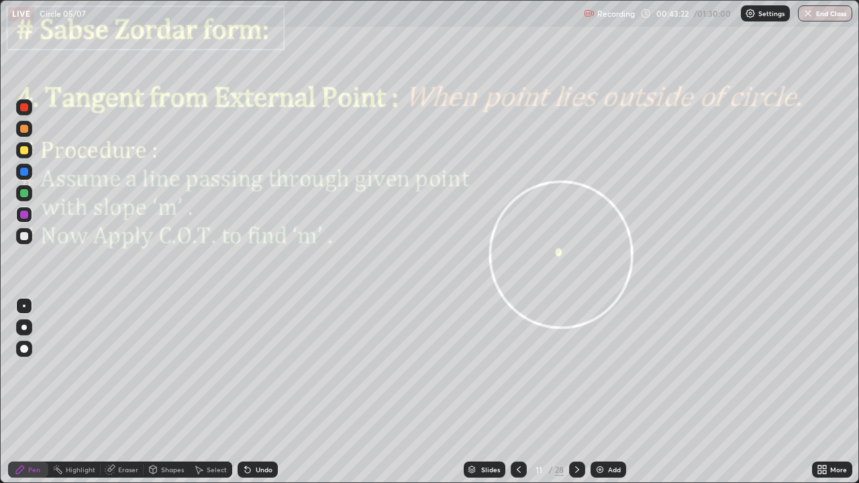
click at [582, 392] on div at bounding box center [577, 470] width 16 height 16
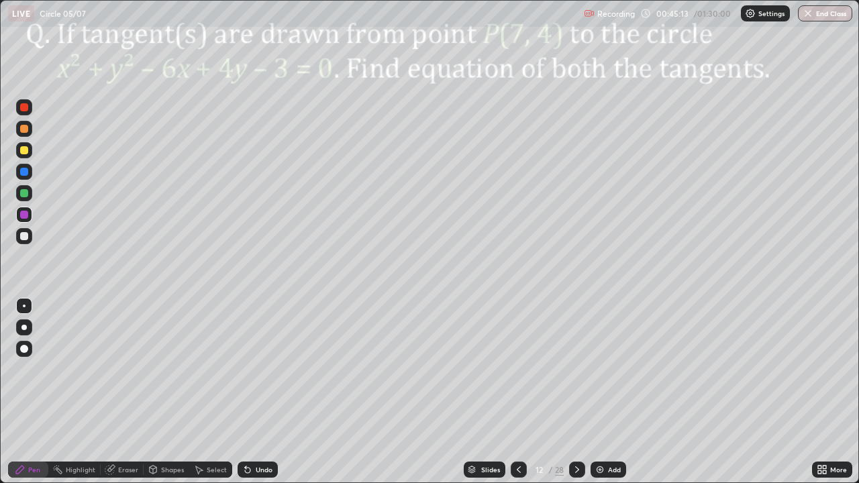
click at [576, 392] on icon at bounding box center [577, 469] width 11 height 11
click at [581, 392] on icon at bounding box center [577, 469] width 11 height 11
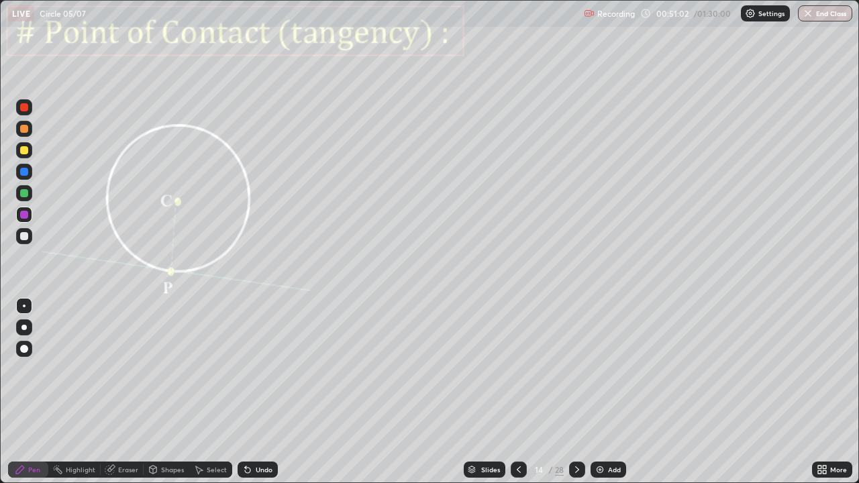
click at [40, 392] on div "Pen" at bounding box center [28, 470] width 40 height 16
click at [23, 216] on div at bounding box center [24, 215] width 8 height 8
click at [245, 392] on icon at bounding box center [245, 466] width 1 height 1
click at [250, 392] on icon at bounding box center [247, 469] width 11 height 11
click at [123, 392] on div "Eraser" at bounding box center [128, 469] width 20 height 7
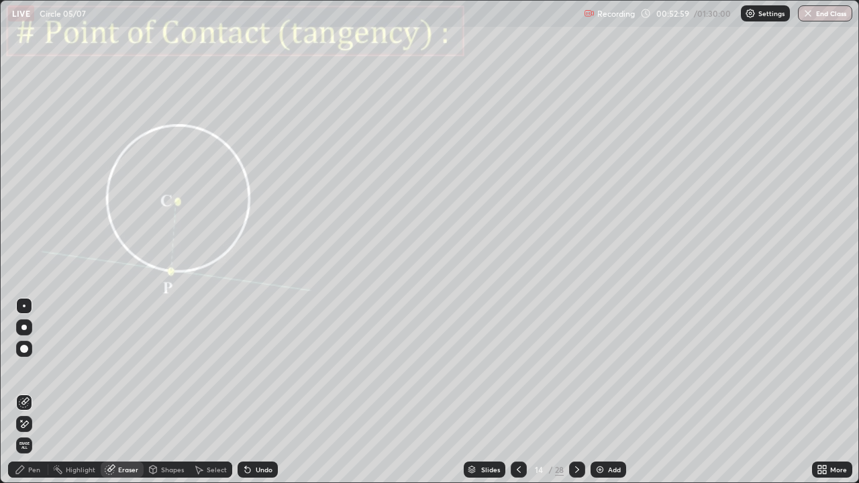
click at [122, 392] on div "Eraser" at bounding box center [128, 469] width 20 height 7
click at [25, 392] on div "Pen" at bounding box center [28, 470] width 40 height 16
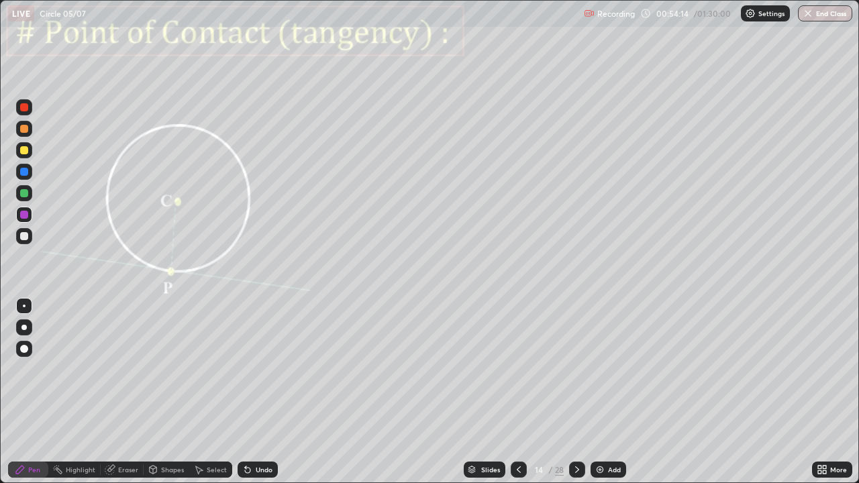
click at [125, 392] on div "Eraser" at bounding box center [128, 469] width 20 height 7
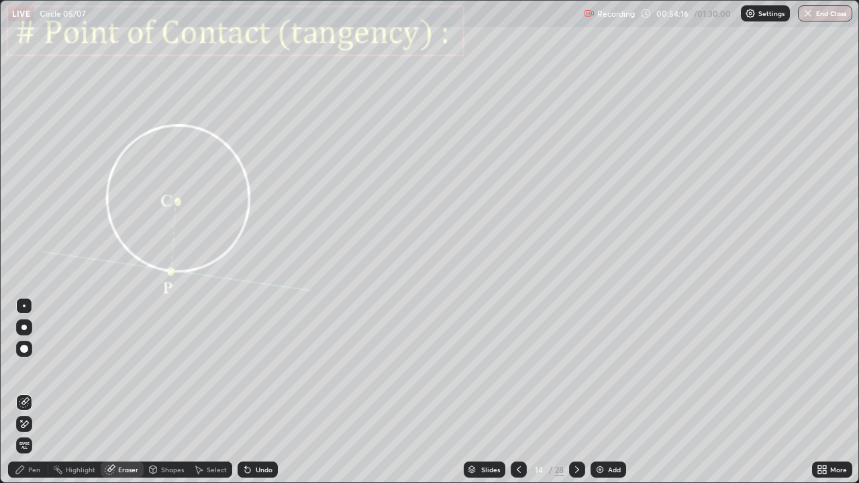
click at [21, 392] on icon at bounding box center [21, 420] width 1 height 1
click at [36, 392] on div "Pen" at bounding box center [28, 470] width 40 height 16
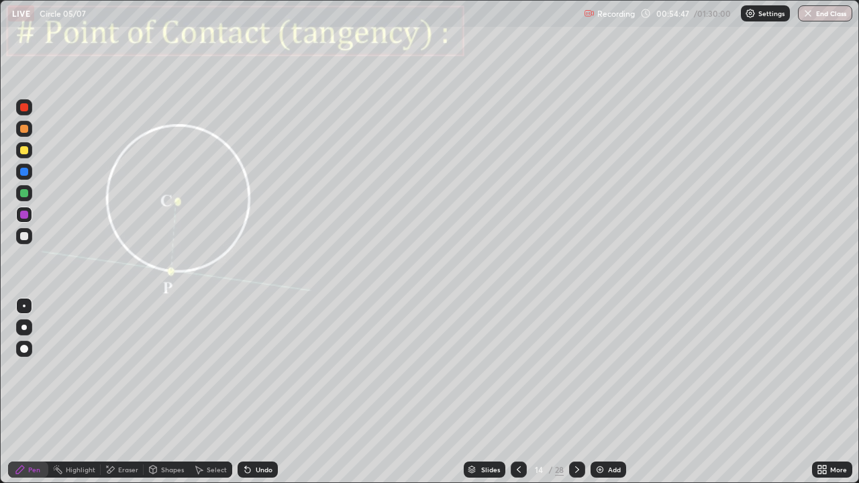
click at [574, 392] on icon at bounding box center [577, 469] width 11 height 11
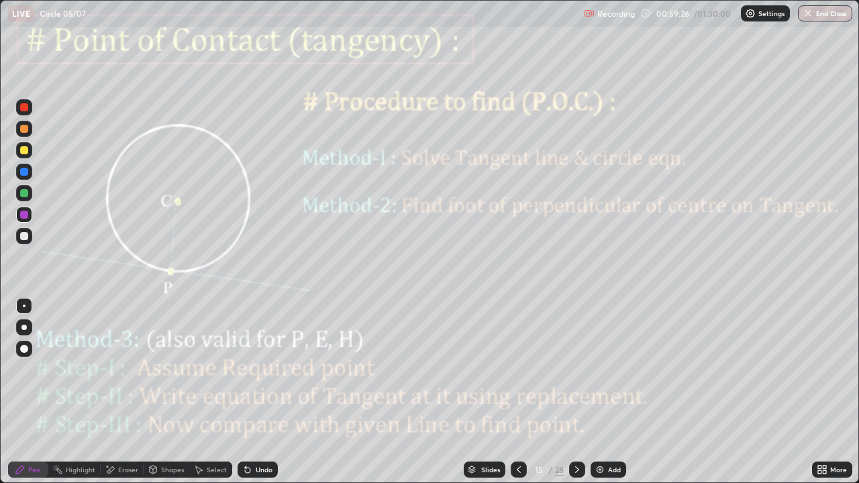
click at [576, 392] on icon at bounding box center [577, 469] width 11 height 11
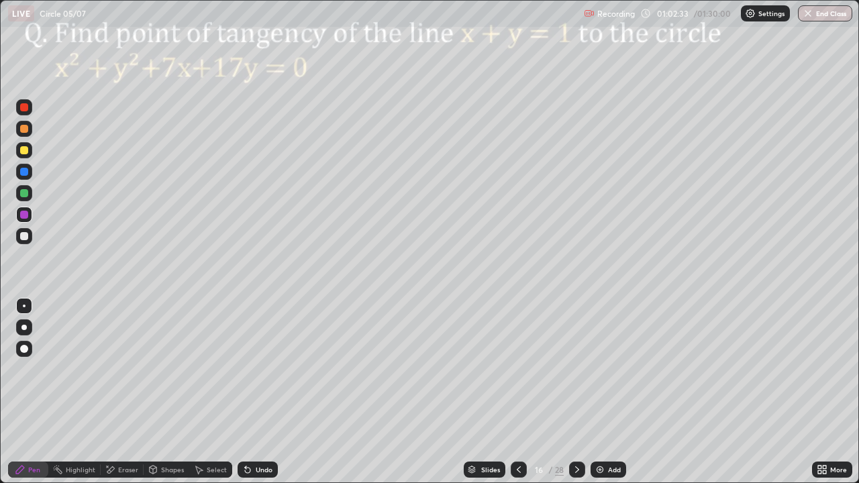
click at [169, 392] on div "Shapes" at bounding box center [172, 469] width 23 height 7
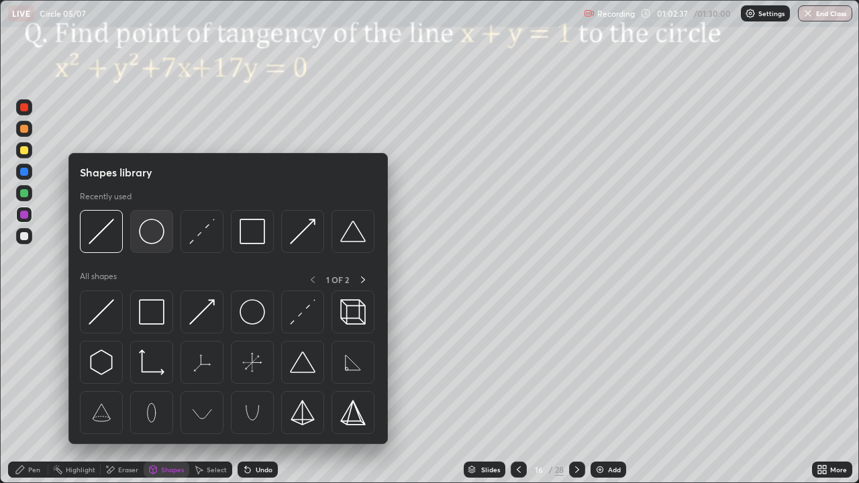
click at [153, 237] on img at bounding box center [151, 231] width 25 height 25
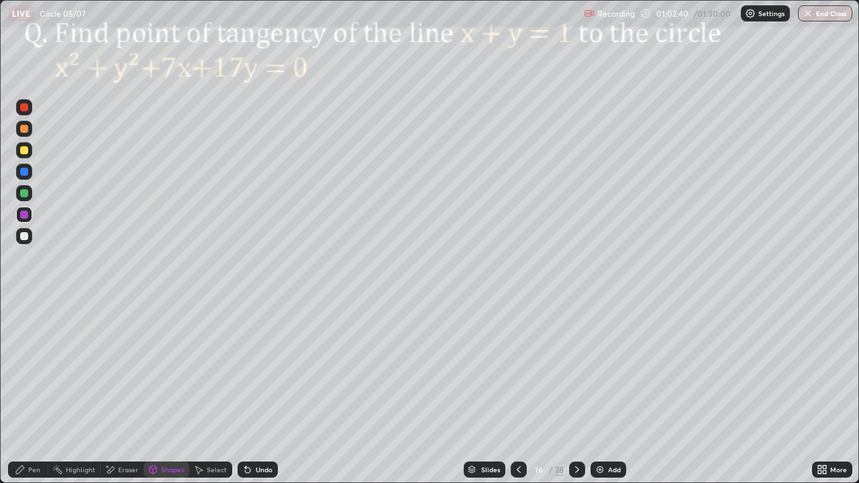
click at [168, 392] on div "Shapes" at bounding box center [172, 469] width 23 height 7
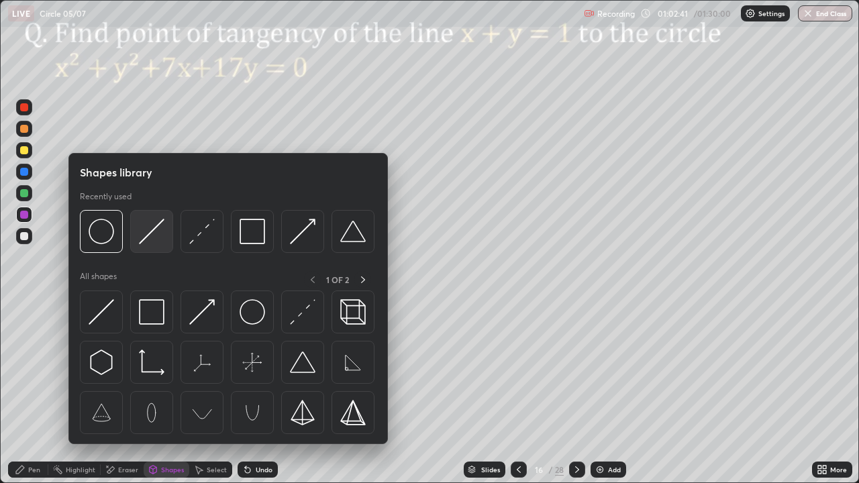
click at [153, 232] on img at bounding box center [151, 231] width 25 height 25
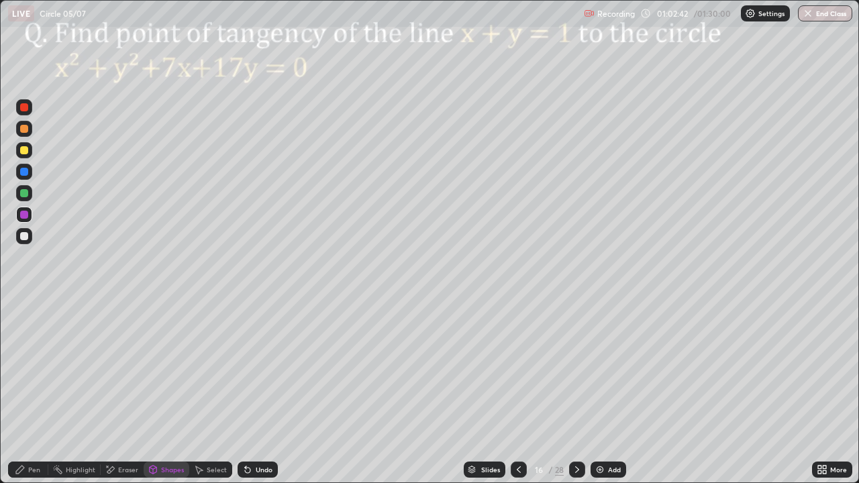
click at [25, 197] on div at bounding box center [24, 193] width 8 height 8
click at [24, 173] on div at bounding box center [24, 172] width 8 height 8
click at [252, 392] on div "Undo" at bounding box center [255, 469] width 46 height 27
click at [32, 392] on div "Pen" at bounding box center [28, 470] width 40 height 16
click at [22, 215] on div at bounding box center [24, 215] width 8 height 8
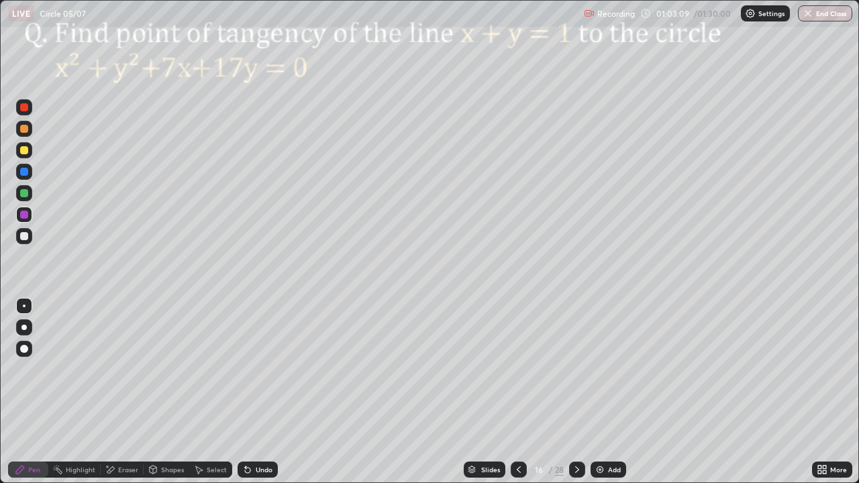
click at [24, 148] on div at bounding box center [24, 150] width 8 height 8
click at [23, 109] on div at bounding box center [24, 107] width 8 height 8
click at [268, 392] on div "Undo" at bounding box center [264, 469] width 17 height 7
click at [23, 175] on div at bounding box center [24, 172] width 8 height 8
click at [30, 239] on div at bounding box center [24, 236] width 16 height 16
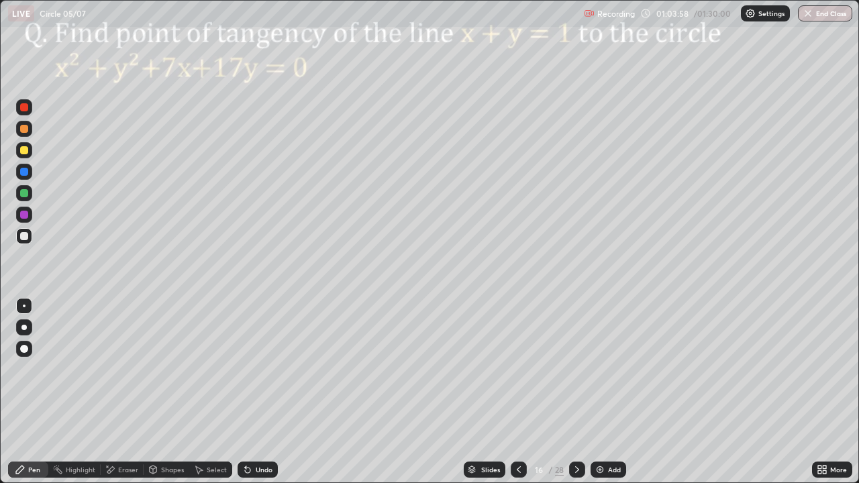
click at [24, 172] on div at bounding box center [24, 172] width 8 height 8
click at [31, 243] on div at bounding box center [24, 235] width 16 height 21
click at [25, 194] on div at bounding box center [24, 193] width 8 height 8
click at [30, 211] on div at bounding box center [24, 215] width 16 height 16
click at [576, 392] on icon at bounding box center [577, 469] width 11 height 11
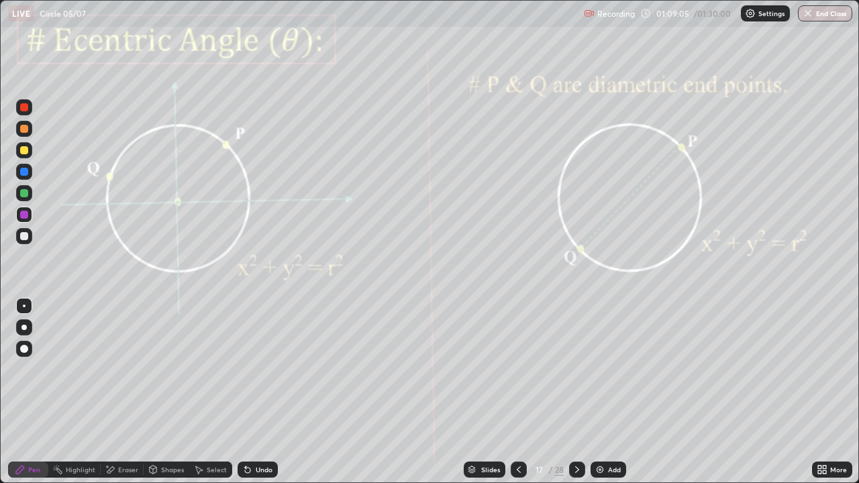
click at [164, 392] on div "Shapes" at bounding box center [167, 470] width 46 height 16
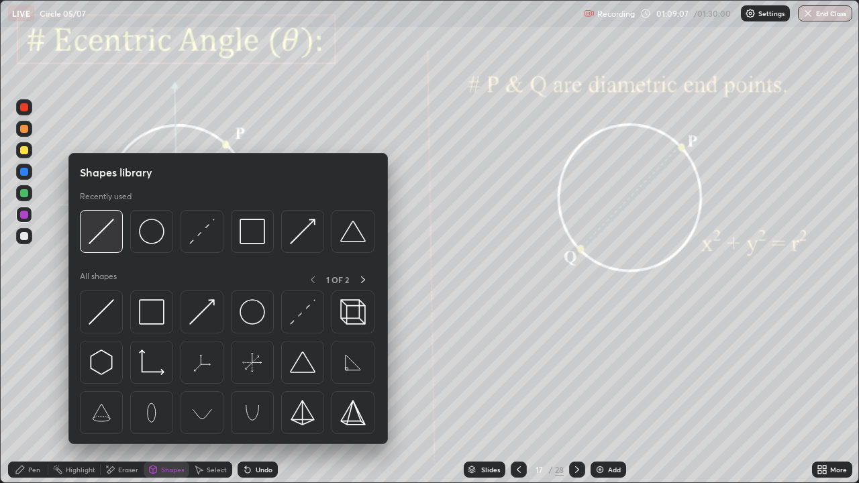
click at [105, 231] on img at bounding box center [101, 231] width 25 height 25
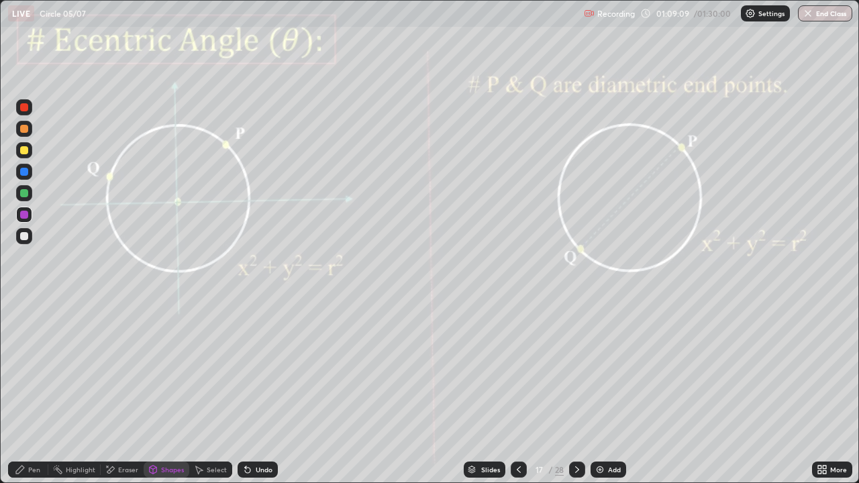
click at [38, 392] on div "Pen" at bounding box center [34, 469] width 12 height 7
click at [30, 215] on div at bounding box center [24, 215] width 16 height 16
click at [164, 392] on div "Shapes" at bounding box center [172, 469] width 23 height 7
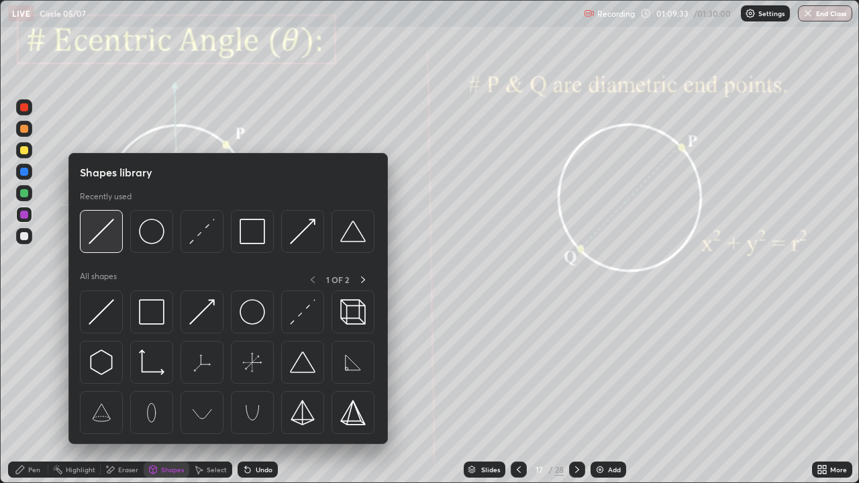
click at [100, 225] on img at bounding box center [101, 231] width 25 height 25
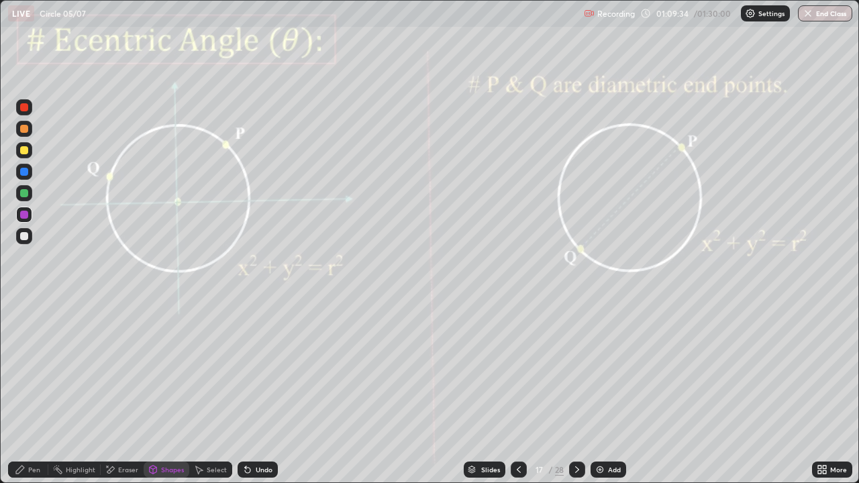
click at [26, 109] on div at bounding box center [24, 107] width 8 height 8
click at [32, 392] on div "Pen" at bounding box center [28, 470] width 40 height 16
click at [163, 392] on div "Shapes" at bounding box center [172, 469] width 23 height 7
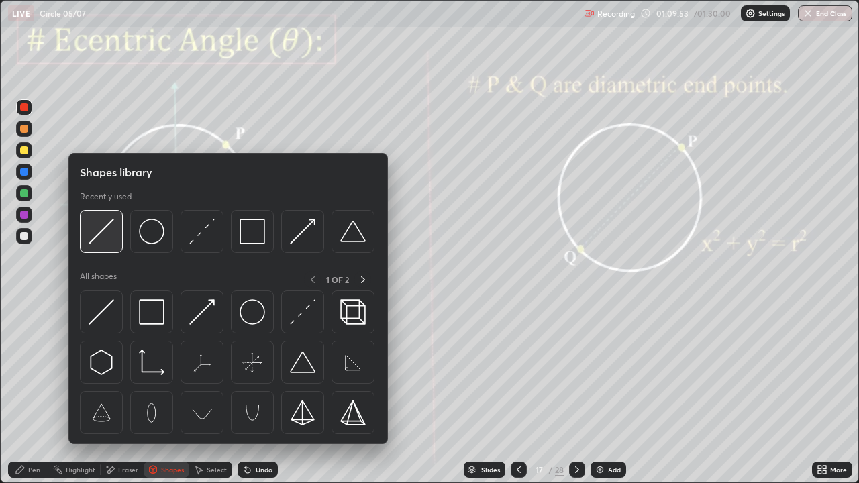
click at [103, 244] on img at bounding box center [101, 231] width 25 height 25
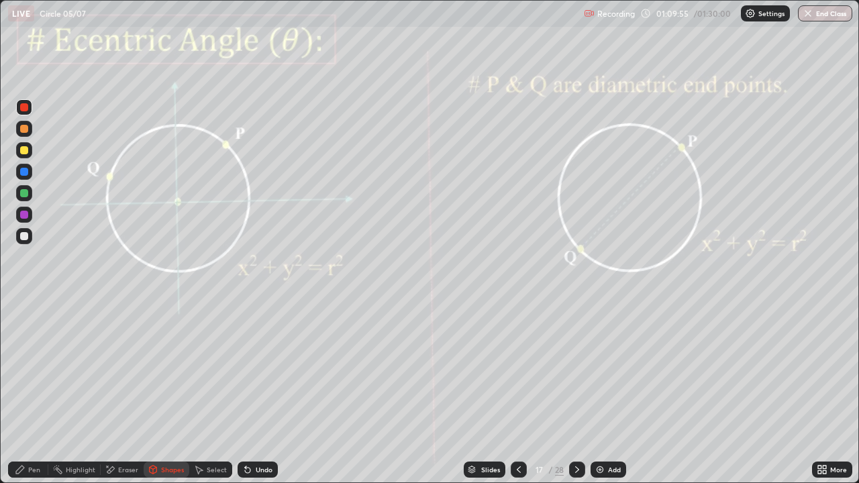
click at [25, 193] on div at bounding box center [24, 193] width 8 height 8
click at [252, 392] on div "Undo" at bounding box center [257, 470] width 40 height 16
click at [36, 392] on div "Pen" at bounding box center [34, 469] width 12 height 7
click at [23, 213] on div at bounding box center [24, 215] width 8 height 8
click at [131, 392] on div "Eraser" at bounding box center [128, 469] width 20 height 7
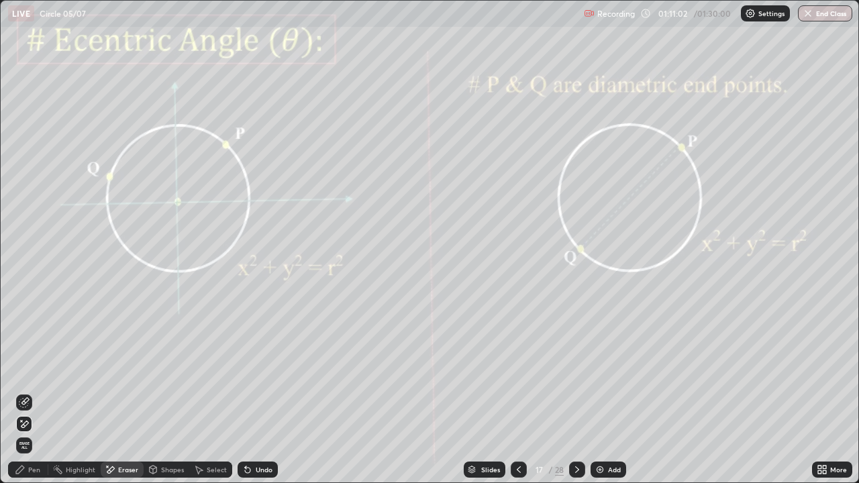
click at [35, 392] on div "Pen" at bounding box center [34, 469] width 12 height 7
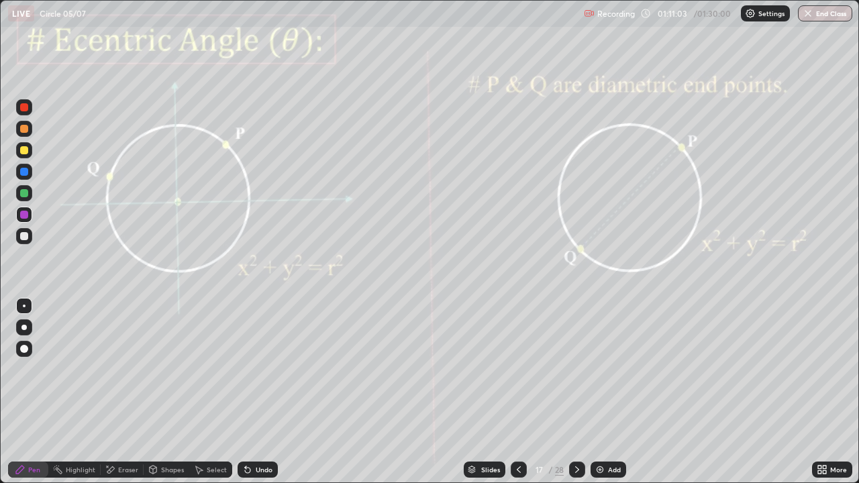
click at [22, 196] on div at bounding box center [24, 193] width 8 height 8
click at [93, 392] on div "Highlight" at bounding box center [74, 470] width 52 height 16
click at [260, 392] on div "Undo" at bounding box center [257, 470] width 40 height 16
click at [36, 392] on div "Pen" at bounding box center [28, 470] width 40 height 16
click at [25, 214] on div at bounding box center [24, 215] width 8 height 8
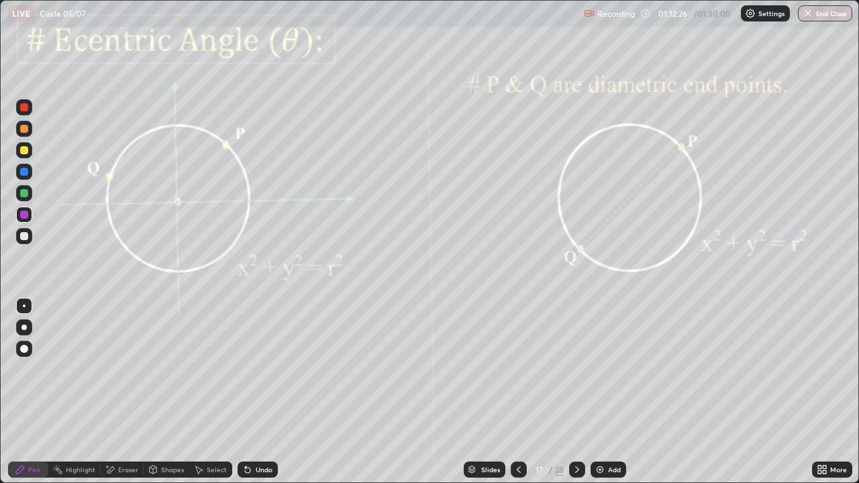
click at [252, 392] on div "Undo" at bounding box center [257, 470] width 40 height 16
click at [251, 392] on div "Undo" at bounding box center [257, 470] width 40 height 16
click at [252, 392] on div "Undo" at bounding box center [257, 470] width 40 height 16
click at [577, 392] on icon at bounding box center [577, 469] width 11 height 11
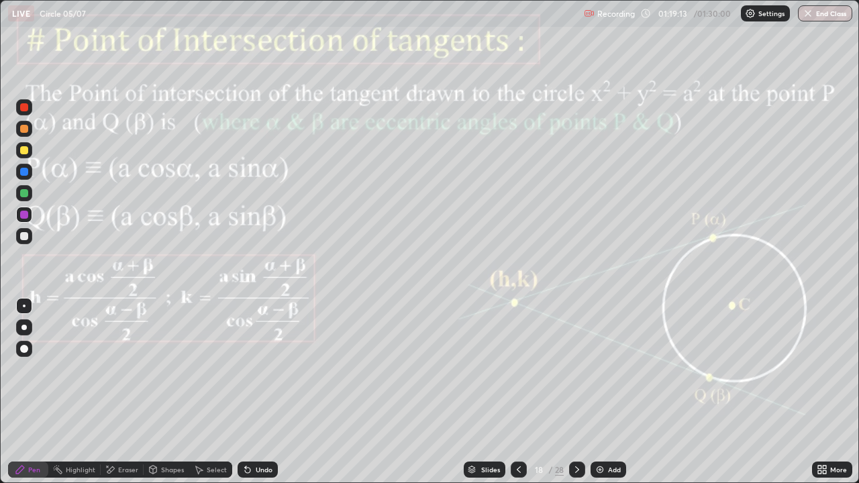
click at [168, 392] on div "Shapes" at bounding box center [167, 470] width 46 height 16
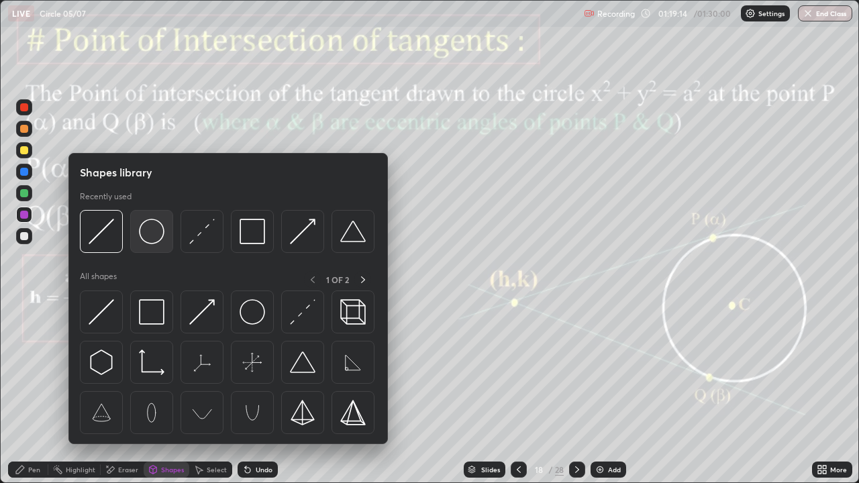
click at [154, 237] on img at bounding box center [151, 231] width 25 height 25
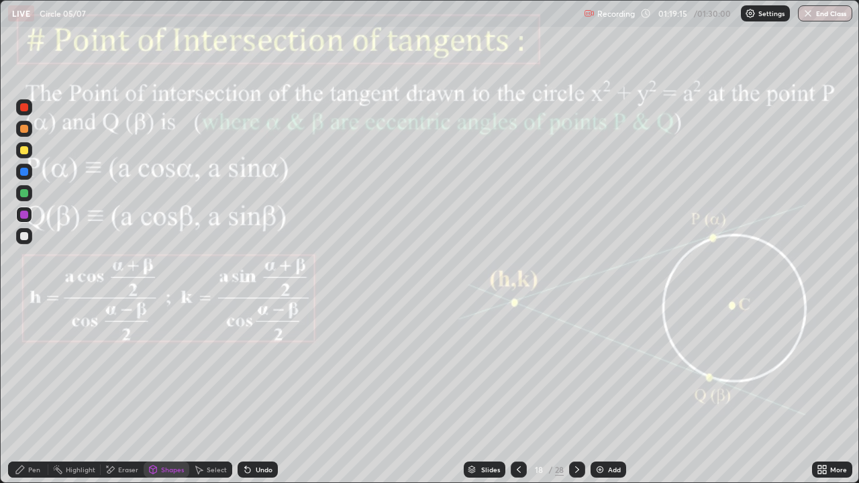
click at [176, 392] on div "Shapes" at bounding box center [172, 469] width 23 height 7
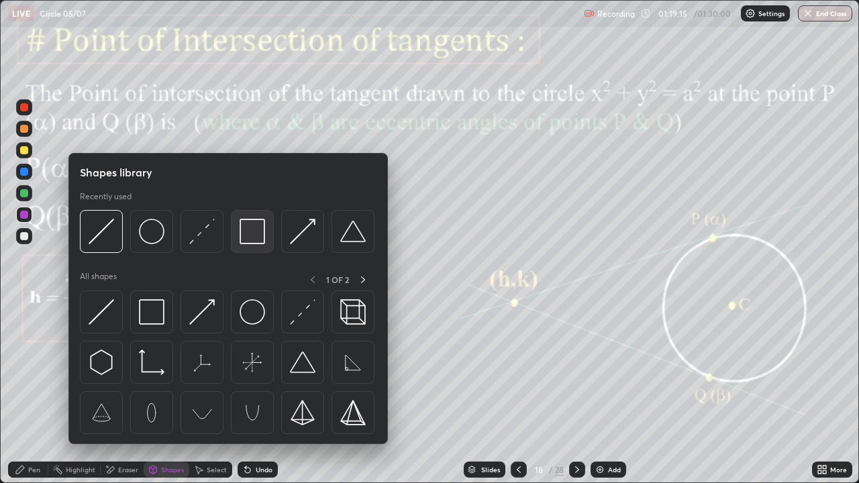
click at [254, 233] on img at bounding box center [251, 231] width 25 height 25
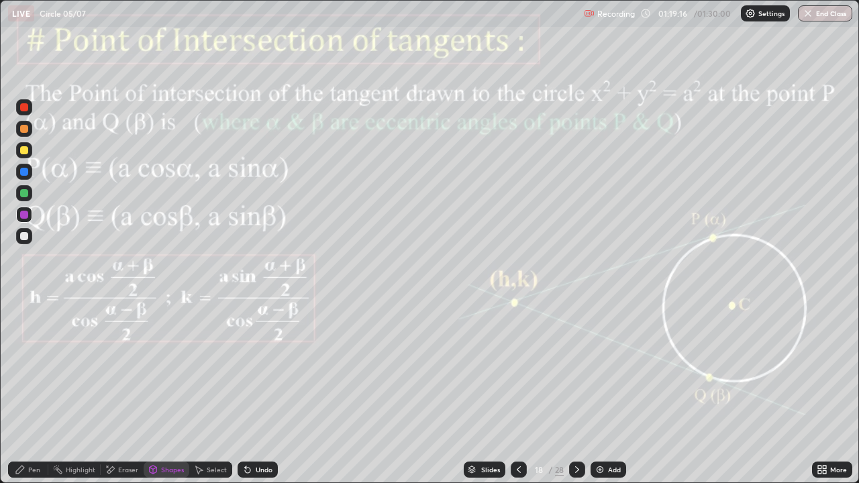
click at [23, 213] on div at bounding box center [24, 215] width 8 height 8
click at [120, 392] on div "Eraser" at bounding box center [128, 469] width 20 height 7
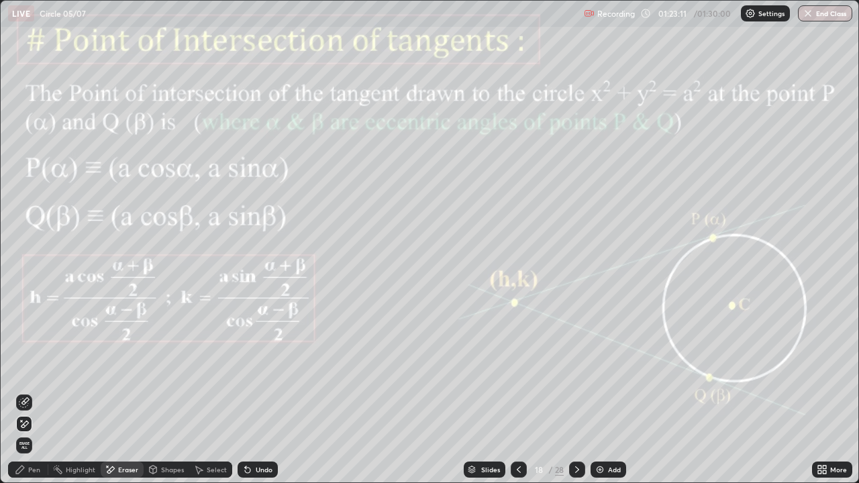
click at [576, 392] on icon at bounding box center [577, 469] width 11 height 11
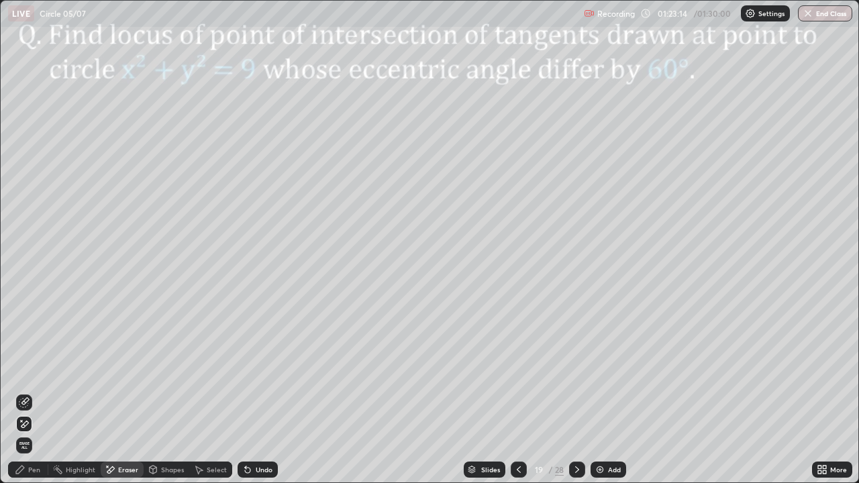
click at [31, 392] on div "Pen" at bounding box center [34, 469] width 12 height 7
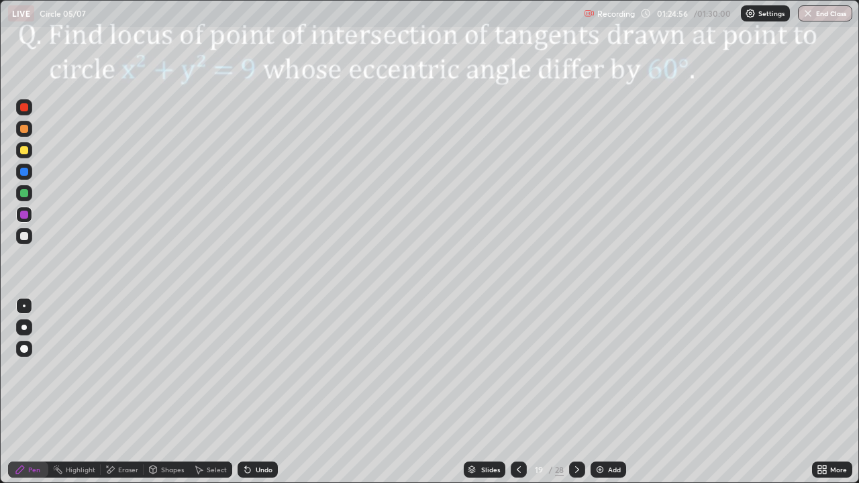
click at [582, 392] on div at bounding box center [577, 470] width 16 height 16
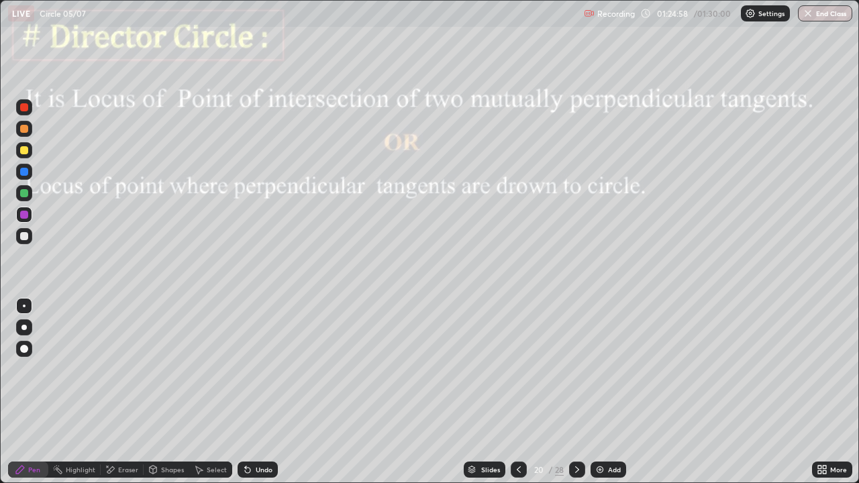
click at [517, 392] on icon at bounding box center [518, 469] width 11 height 11
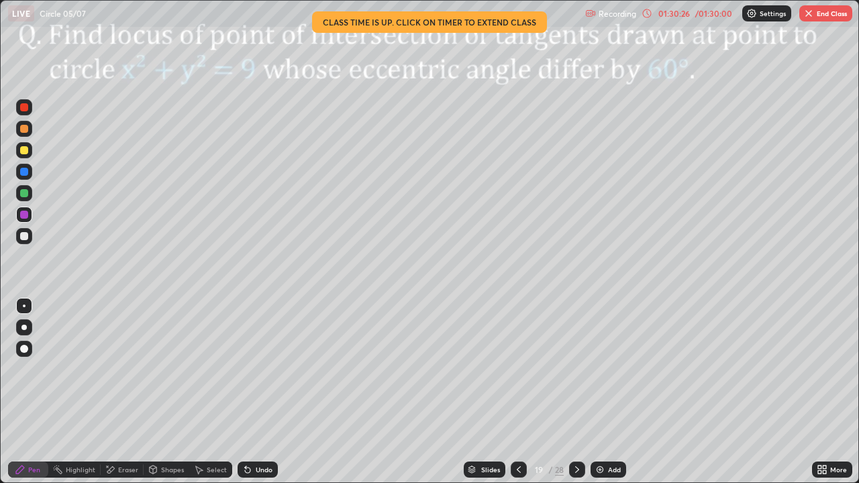
click at [827, 13] on button "End Class" at bounding box center [825, 13] width 53 height 16
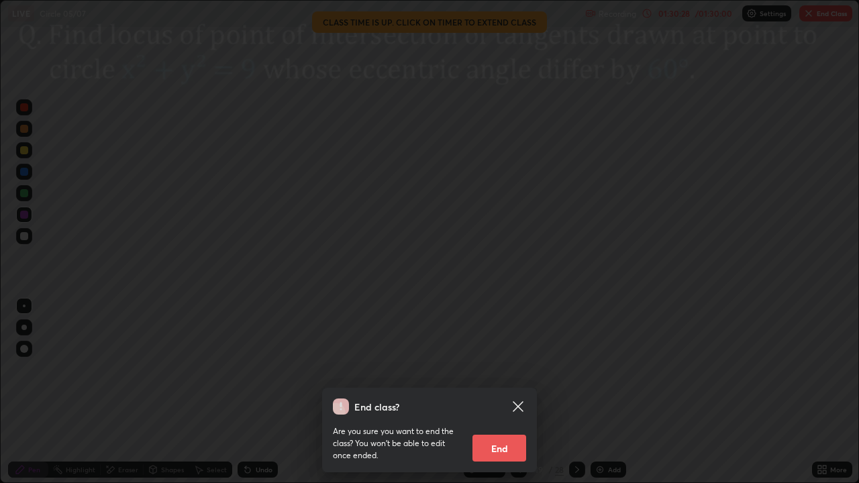
click at [502, 392] on button "End" at bounding box center [499, 448] width 54 height 27
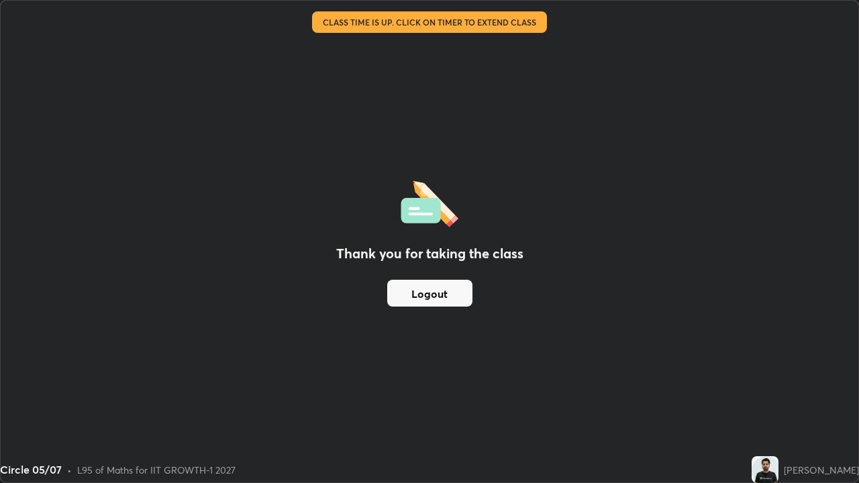
click at [331, 339] on div "Thank you for taking the class Logout" at bounding box center [429, 242] width 857 height 482
click at [341, 339] on div "Thank you for taking the class Logout" at bounding box center [429, 242] width 857 height 482
click at [346, 336] on div "Thank you for taking the class Logout" at bounding box center [429, 242] width 857 height 482
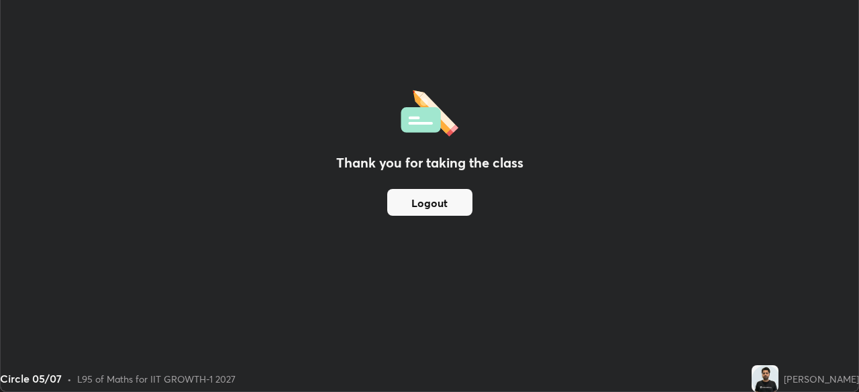
scroll to position [66691, 66225]
